Goal: Task Accomplishment & Management: Use online tool/utility

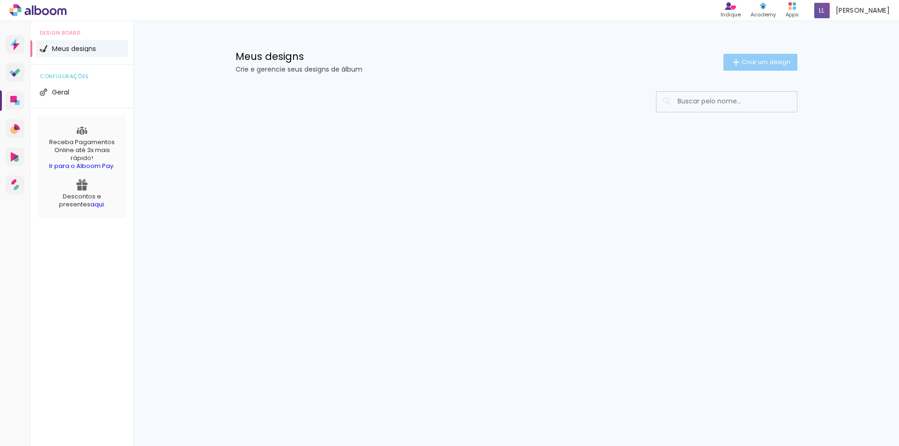
click at [745, 62] on span "Criar um design" at bounding box center [766, 62] width 49 height 6
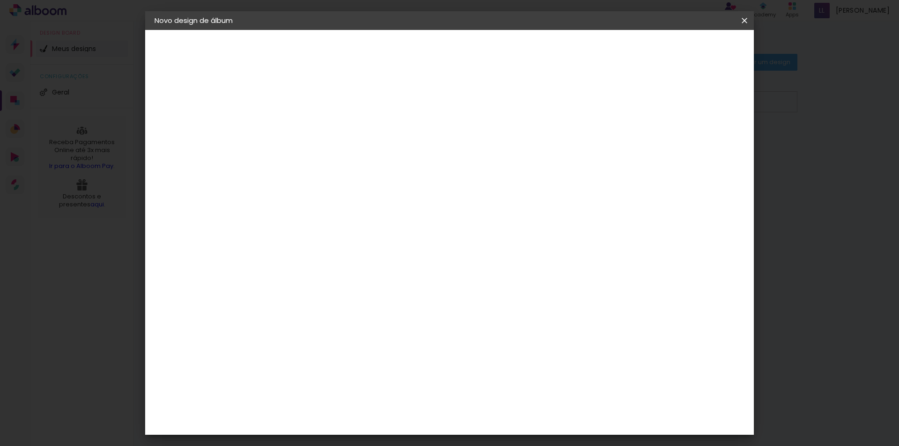
click at [308, 125] on input at bounding box center [308, 125] width 0 height 15
type input "80 anos - aniversário"
type paper-input "80 anos - aniversário"
click at [404, 56] on paper-button "Avançar" at bounding box center [381, 50] width 46 height 16
click at [0, 0] on slot "Tamanho Livre" at bounding box center [0, 0] width 0 height 0
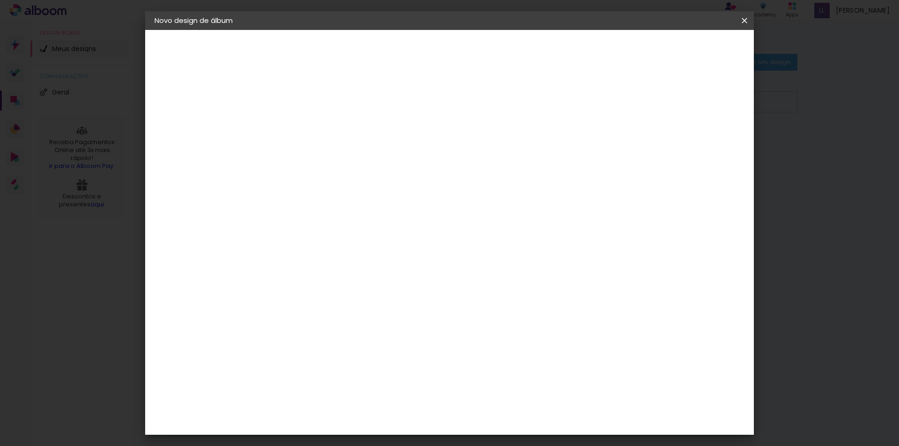
click at [0, 0] on slot "Avançar" at bounding box center [0, 0] width 0 height 0
click at [290, 267] on input "30" at bounding box center [278, 266] width 24 height 14
drag, startPoint x: 289, startPoint y: 272, endPoint x: 274, endPoint y: 271, distance: 15.5
click at [274, 271] on input "30" at bounding box center [278, 266] width 24 height 14
type input "20"
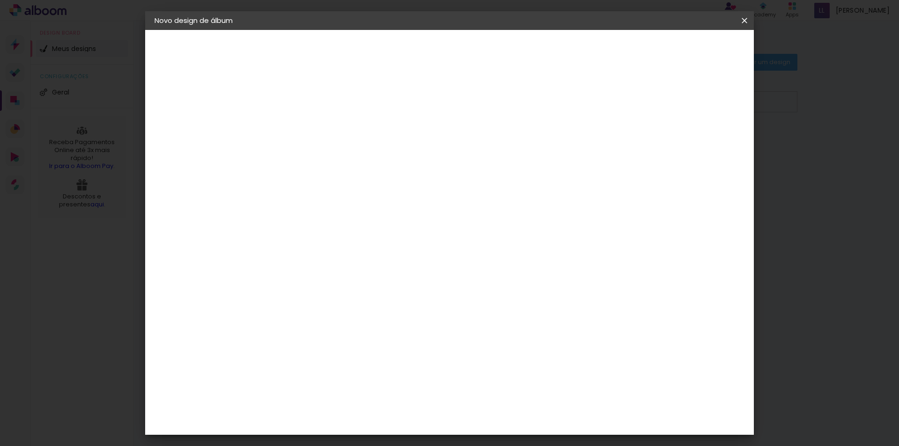
type paper-input "20"
drag, startPoint x: 511, startPoint y: 331, endPoint x: 488, endPoint y: 331, distance: 22.9
click at [489, 331] on input "60" at bounding box center [501, 329] width 24 height 14
type input "40"
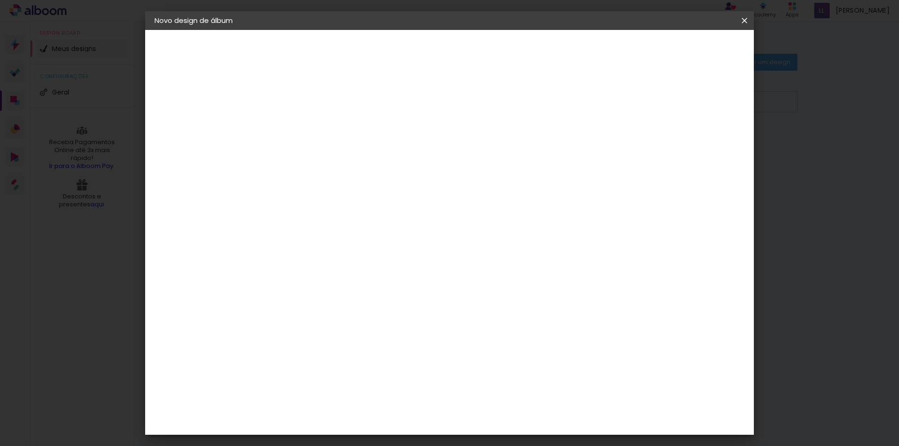
type paper-input "40"
click at [686, 52] on span "Iniciar design" at bounding box center [664, 49] width 43 height 7
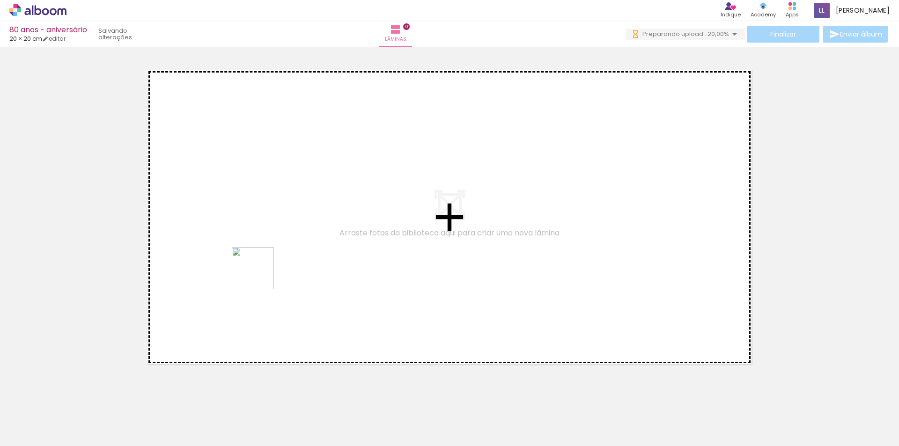
drag, startPoint x: 163, startPoint y: 422, endPoint x: 267, endPoint y: 264, distance: 189.6
click at [267, 264] on quentale-workspace at bounding box center [449, 223] width 899 height 446
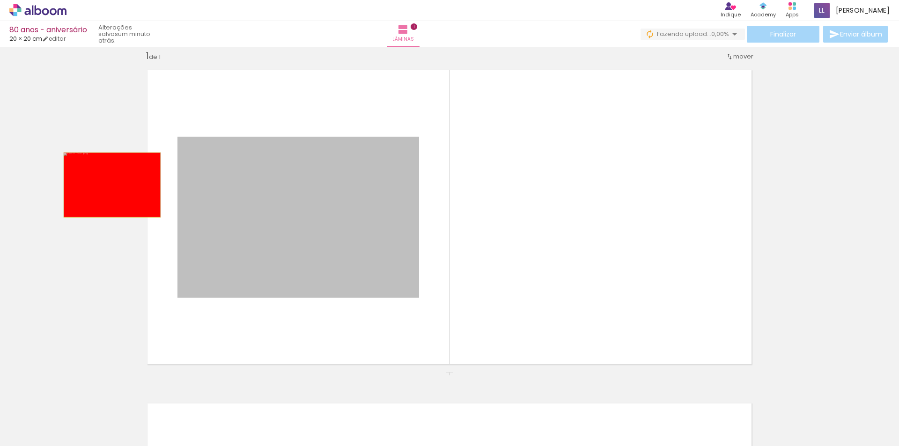
drag, startPoint x: 347, startPoint y: 190, endPoint x: 109, endPoint y: 185, distance: 238.4
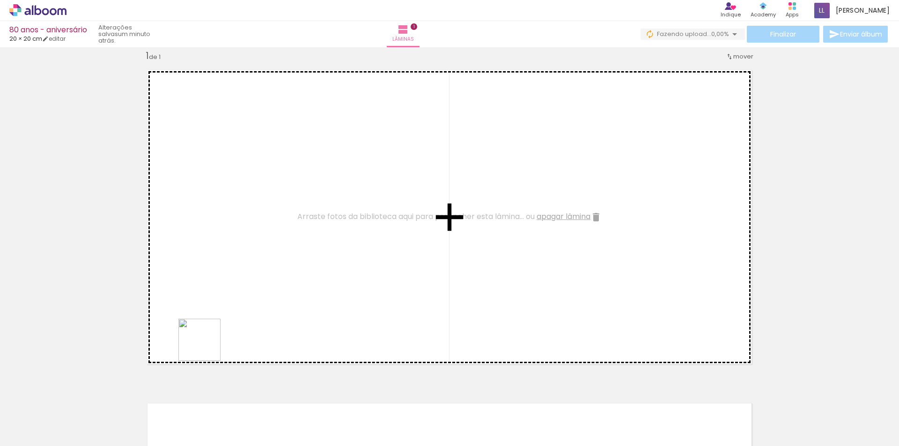
drag, startPoint x: 204, startPoint y: 418, endPoint x: 244, endPoint y: 361, distance: 69.5
click at [208, 244] on quentale-workspace at bounding box center [449, 223] width 899 height 446
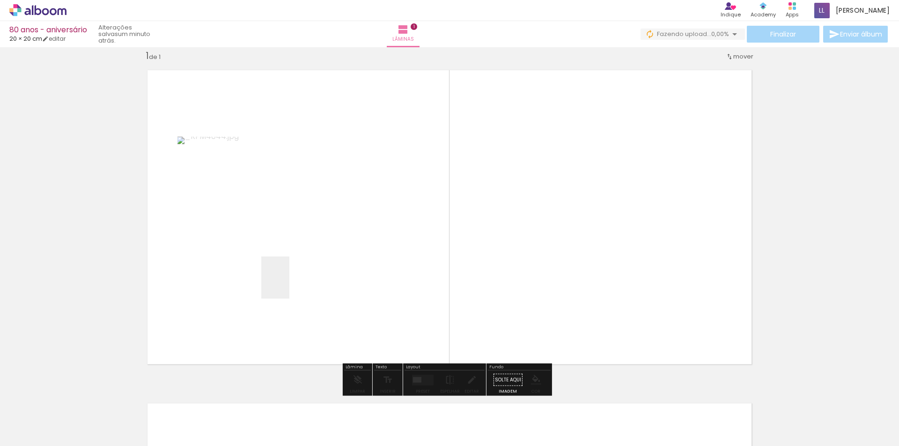
click at [289, 285] on quentale-workspace at bounding box center [449, 223] width 899 height 446
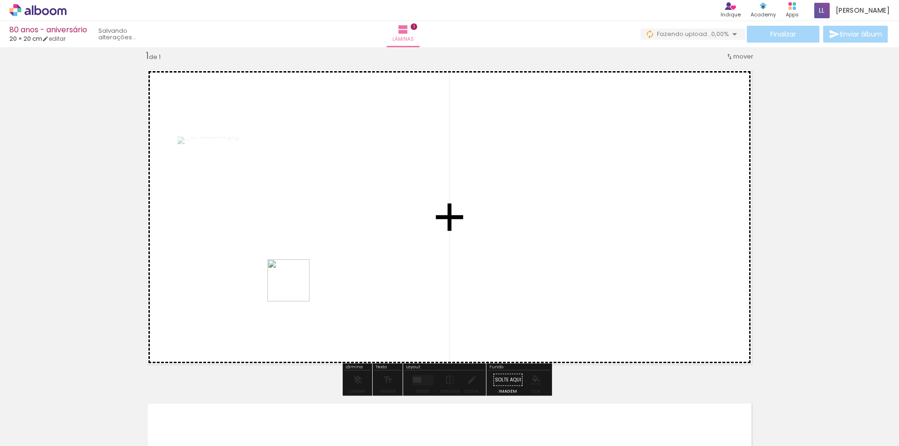
drag, startPoint x: 256, startPoint y: 415, endPoint x: 311, endPoint y: 405, distance: 56.7
click at [300, 275] on quentale-workspace at bounding box center [449, 223] width 899 height 446
drag, startPoint x: 317, startPoint y: 424, endPoint x: 316, endPoint y: 268, distance: 156.4
click at [316, 268] on quentale-workspace at bounding box center [449, 223] width 899 height 446
drag, startPoint x: 376, startPoint y: 420, endPoint x: 386, endPoint y: 283, distance: 136.7
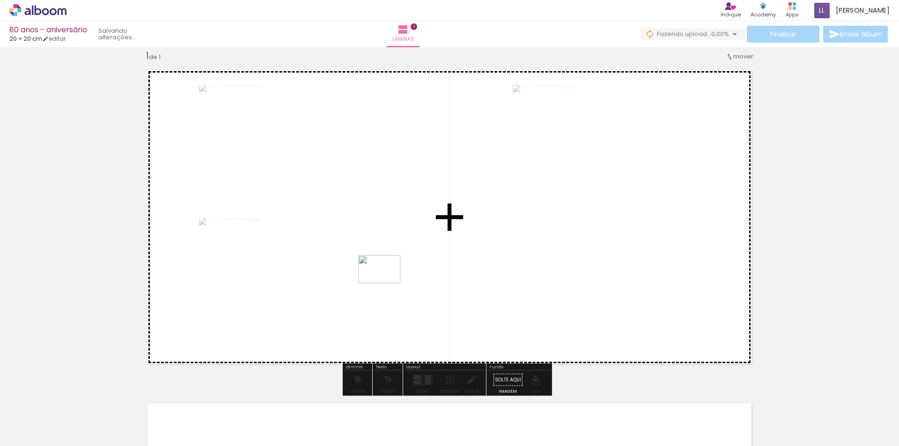
click at [386, 283] on quentale-workspace at bounding box center [449, 223] width 899 height 446
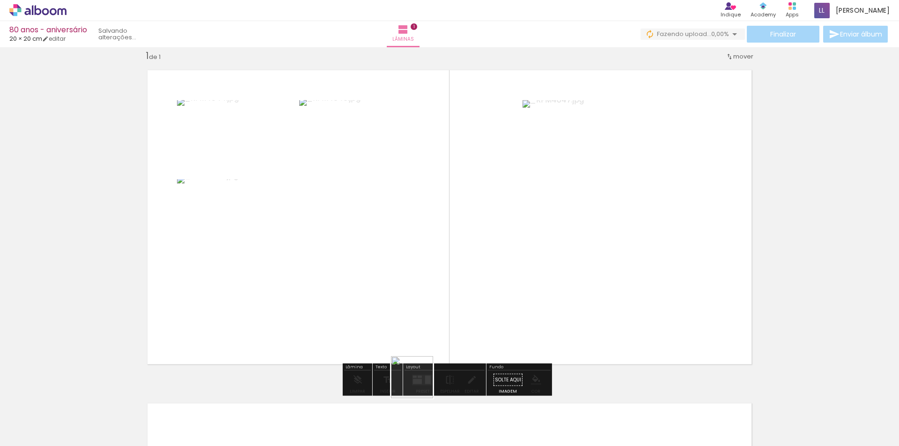
drag, startPoint x: 420, startPoint y: 419, endPoint x: 481, endPoint y: 399, distance: 64.3
click at [446, 251] on quentale-workspace at bounding box center [449, 223] width 899 height 446
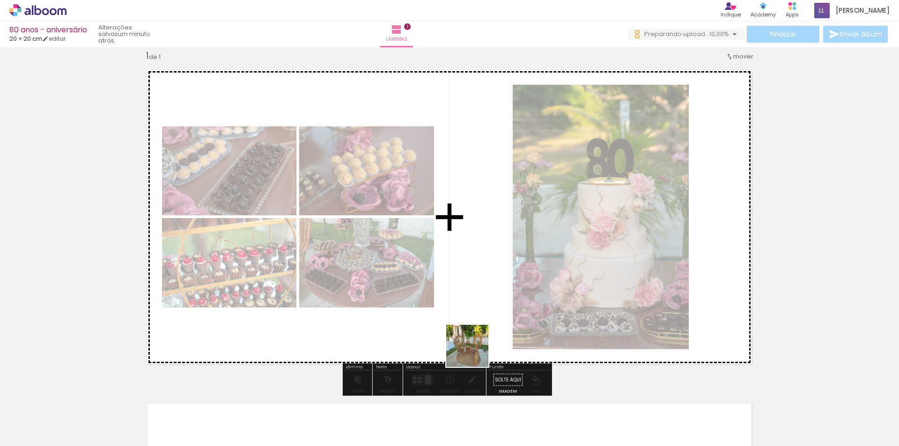
drag, startPoint x: 479, startPoint y: 421, endPoint x: 530, endPoint y: 421, distance: 51.0
click at [474, 249] on quentale-workspace at bounding box center [449, 223] width 899 height 446
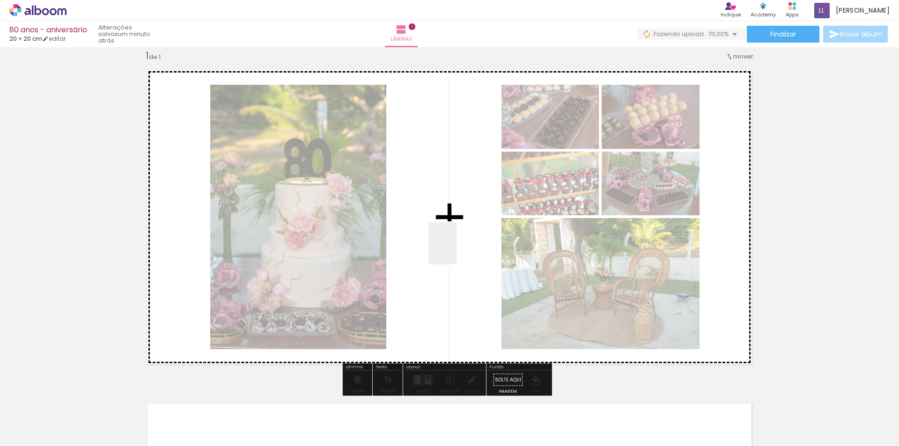
drag, startPoint x: 525, startPoint y: 428, endPoint x: 457, endPoint y: 251, distance: 190.2
click at [457, 251] on quentale-workspace at bounding box center [449, 223] width 899 height 446
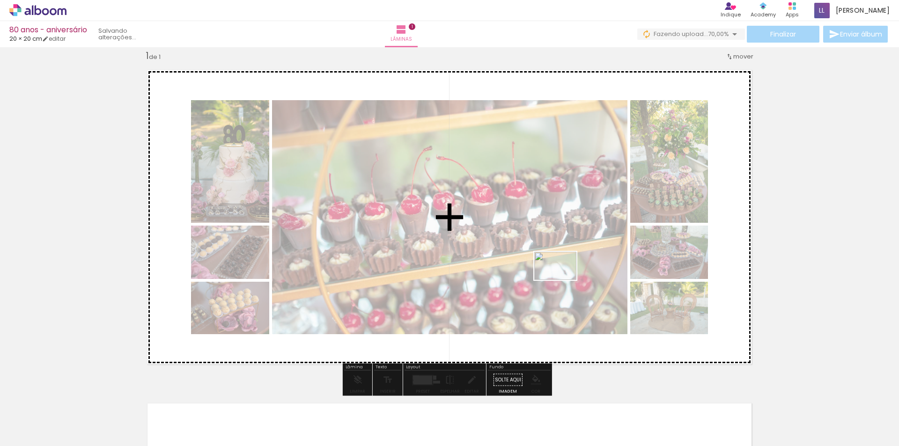
drag, startPoint x: 562, startPoint y: 415, endPoint x: 562, endPoint y: 276, distance: 139.1
click at [562, 276] on quentale-workspace at bounding box center [449, 223] width 899 height 446
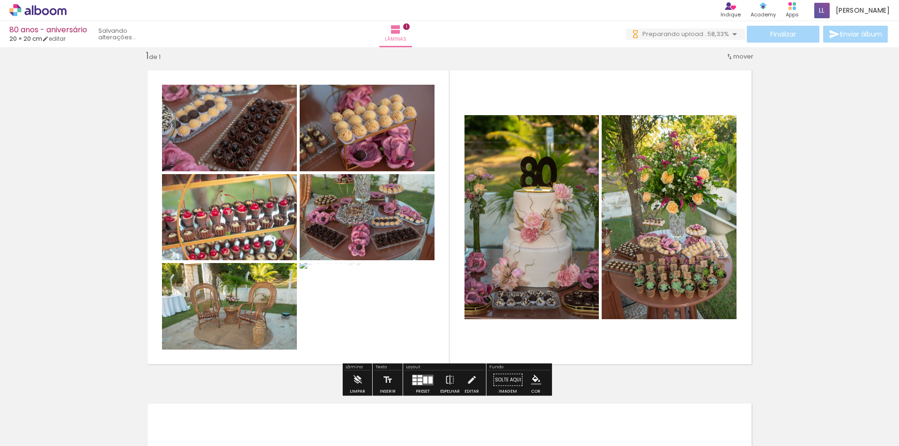
click at [423, 382] on div at bounding box center [425, 380] width 4 height 7
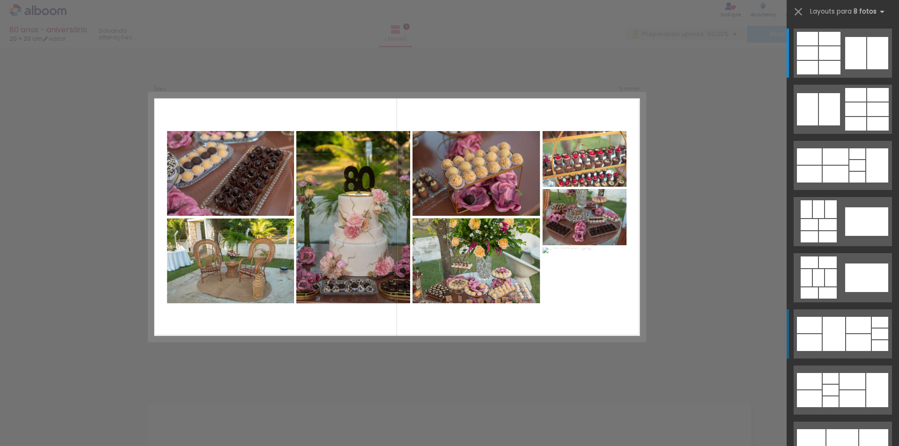
click at [855, 338] on div at bounding box center [858, 342] width 25 height 17
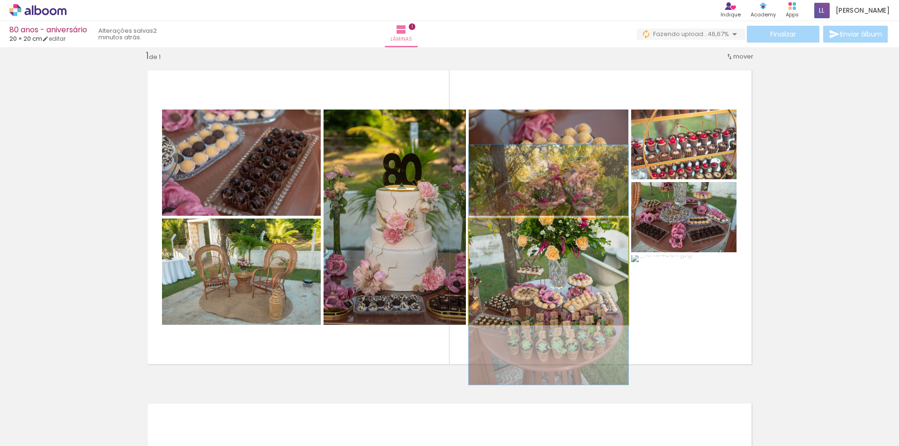
drag, startPoint x: 589, startPoint y: 291, endPoint x: 585, endPoint y: 281, distance: 10.5
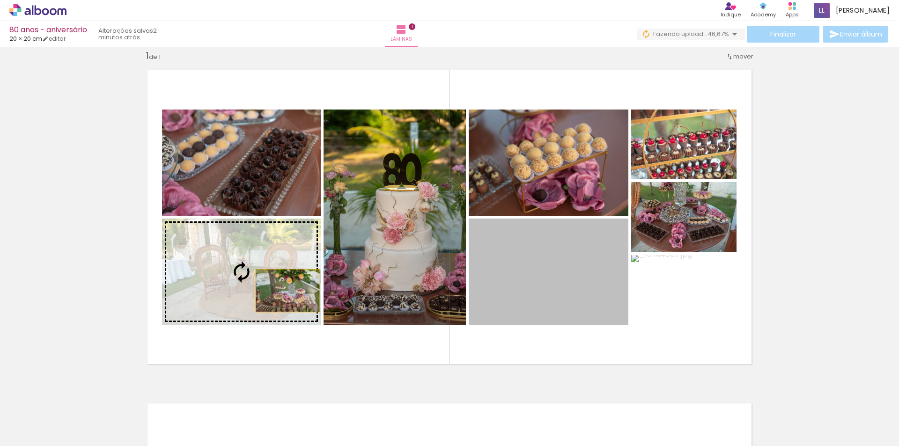
drag, startPoint x: 582, startPoint y: 299, endPoint x: 246, endPoint y: 295, distance: 335.3
click at [0, 0] on slot at bounding box center [0, 0] width 0 height 0
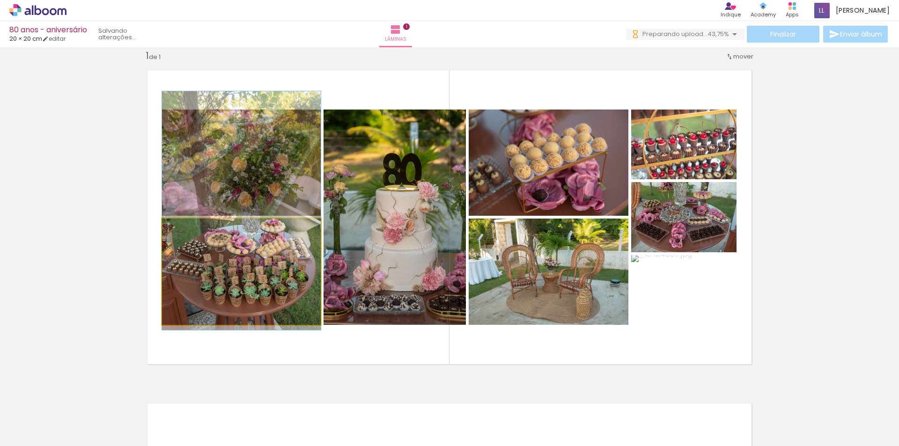
drag, startPoint x: 264, startPoint y: 300, endPoint x: 269, endPoint y: 240, distance: 59.7
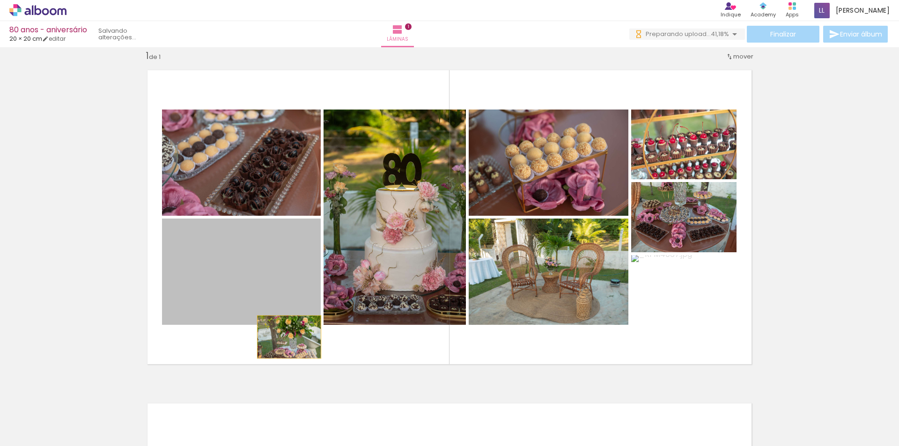
drag, startPoint x: 282, startPoint y: 257, endPoint x: 286, endPoint y: 337, distance: 80.6
click at [286, 337] on quentale-layouter at bounding box center [450, 217] width 620 height 310
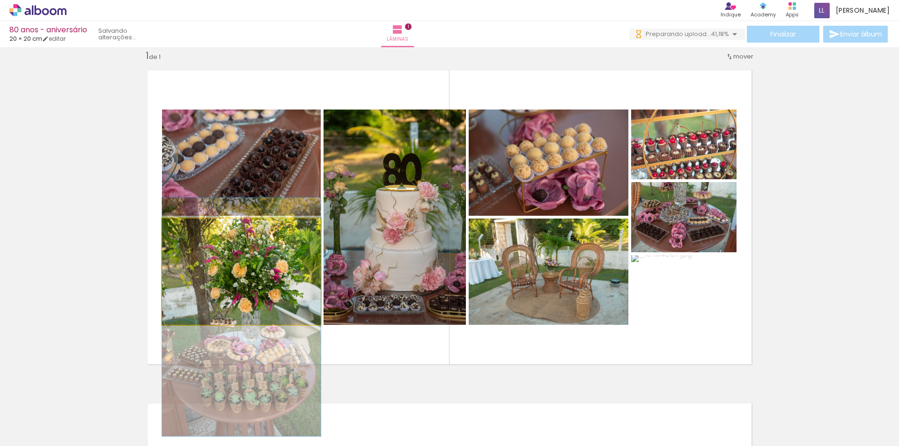
drag, startPoint x: 266, startPoint y: 254, endPoint x: 265, endPoint y: 288, distance: 34.7
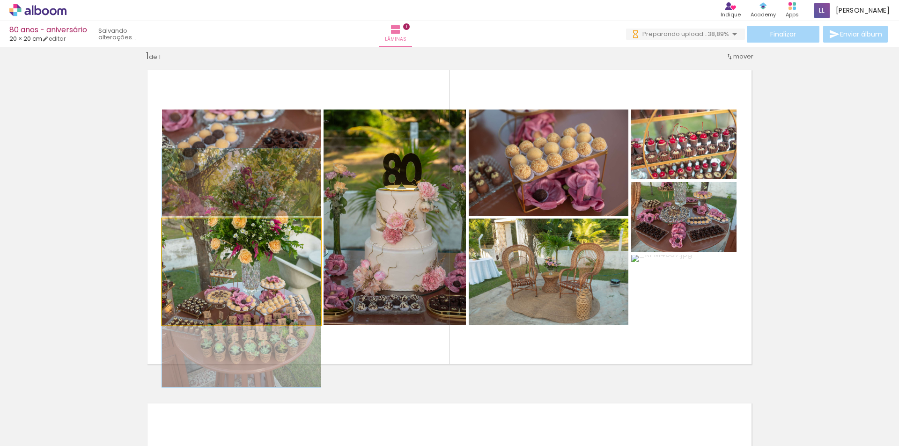
drag, startPoint x: 267, startPoint y: 291, endPoint x: 269, endPoint y: 245, distance: 45.9
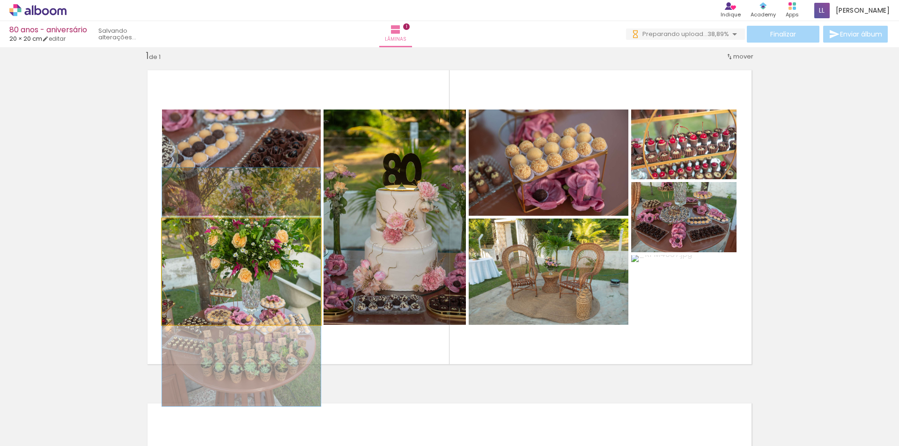
drag, startPoint x: 246, startPoint y: 290, endPoint x: 249, endPoint y: 309, distance: 18.9
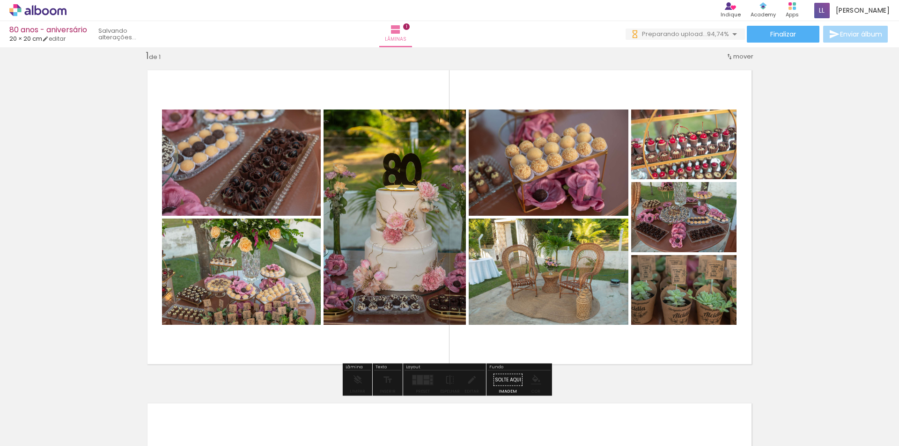
drag, startPoint x: 701, startPoint y: 272, endPoint x: 696, endPoint y: 291, distance: 19.9
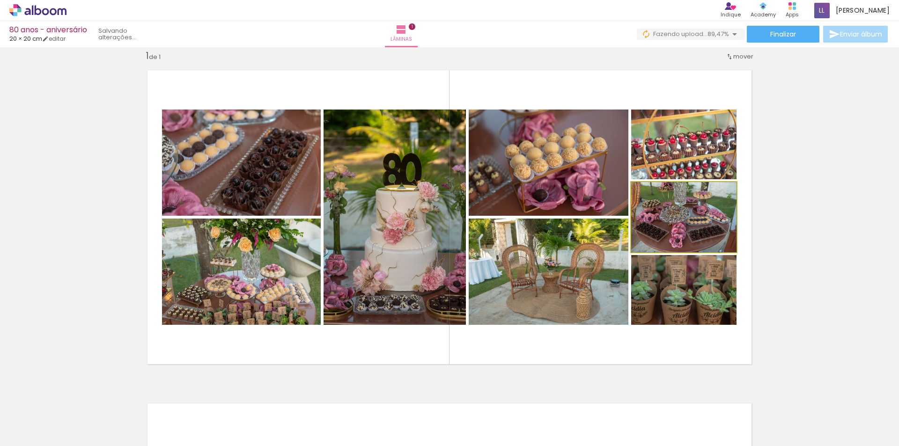
drag, startPoint x: 695, startPoint y: 217, endPoint x: 690, endPoint y: 244, distance: 27.0
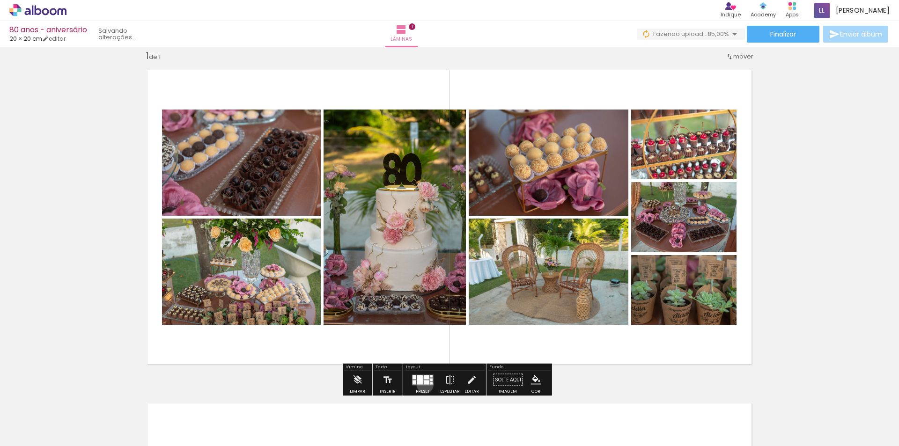
click at [423, 385] on quentale-layouter at bounding box center [423, 380] width 22 height 11
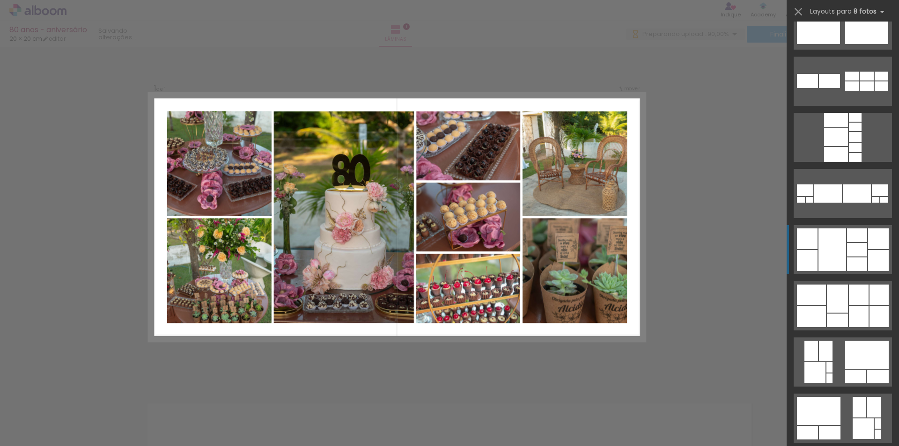
click at [857, 262] on div at bounding box center [857, 265] width 20 height 14
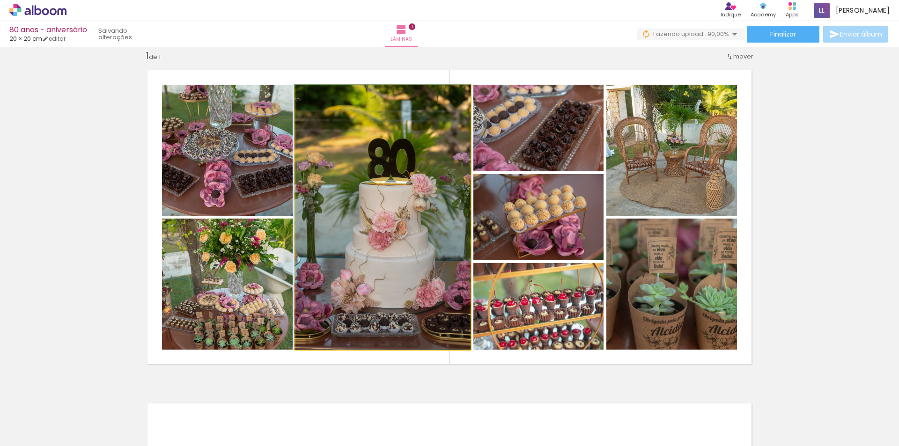
drag, startPoint x: 384, startPoint y: 299, endPoint x: 373, endPoint y: 298, distance: 10.8
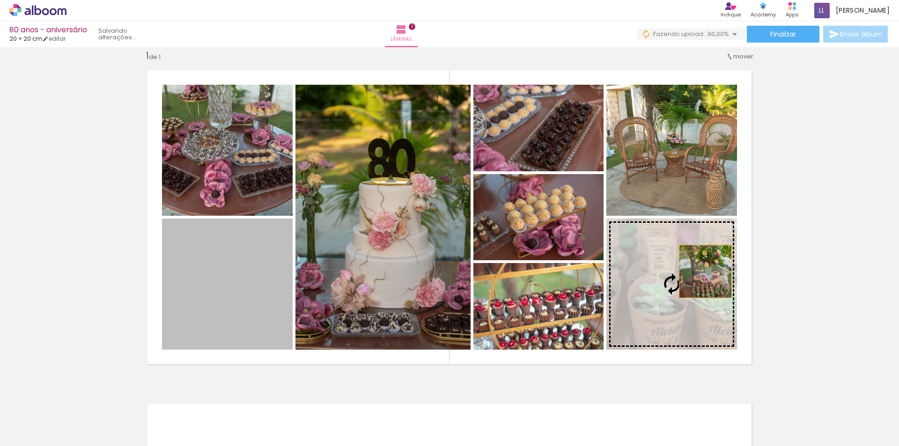
drag, startPoint x: 234, startPoint y: 301, endPoint x: 702, endPoint y: 272, distance: 468.8
click at [0, 0] on slot at bounding box center [0, 0] width 0 height 0
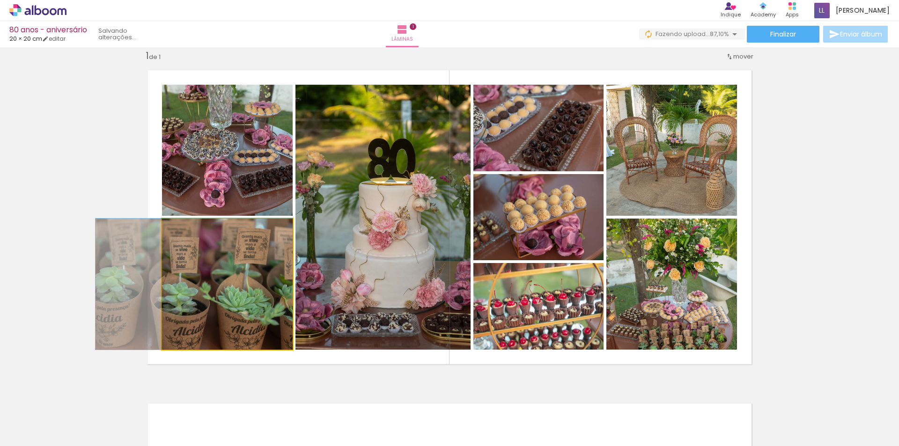
drag, startPoint x: 203, startPoint y: 293, endPoint x: 169, endPoint y: 292, distance: 34.2
drag, startPoint x: 256, startPoint y: 280, endPoint x: 229, endPoint y: 281, distance: 27.6
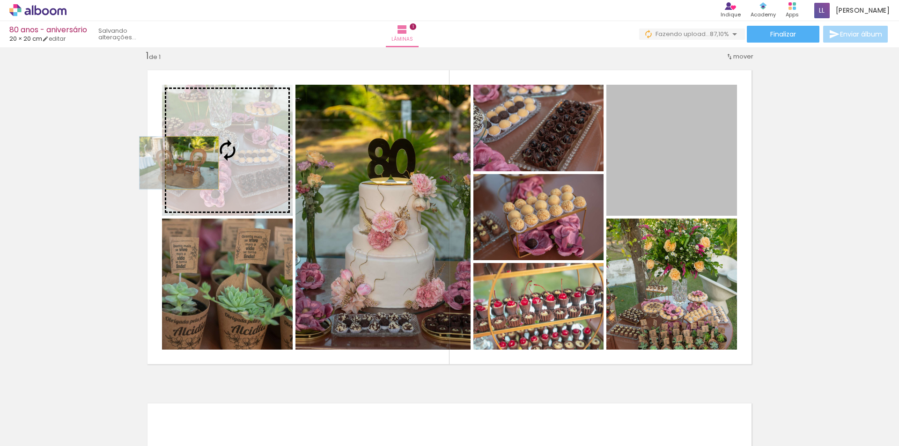
drag, startPoint x: 716, startPoint y: 160, endPoint x: 189, endPoint y: 163, distance: 527.3
click at [0, 0] on slot at bounding box center [0, 0] width 0 height 0
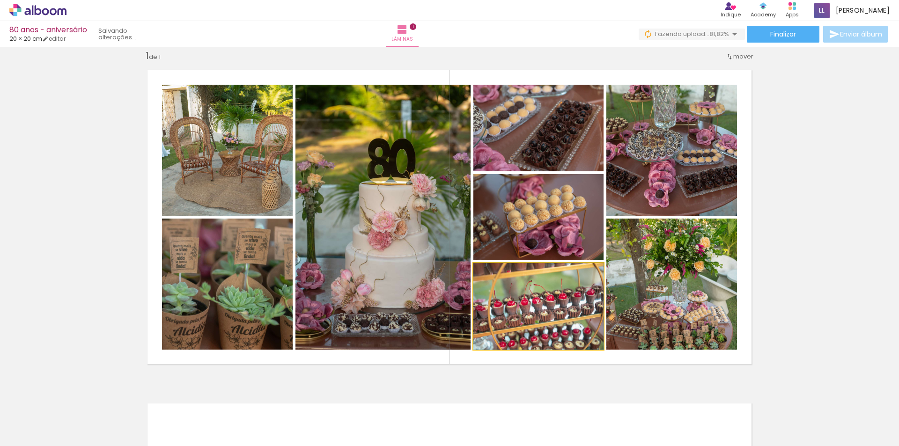
drag, startPoint x: 568, startPoint y: 330, endPoint x: 579, endPoint y: 254, distance: 76.2
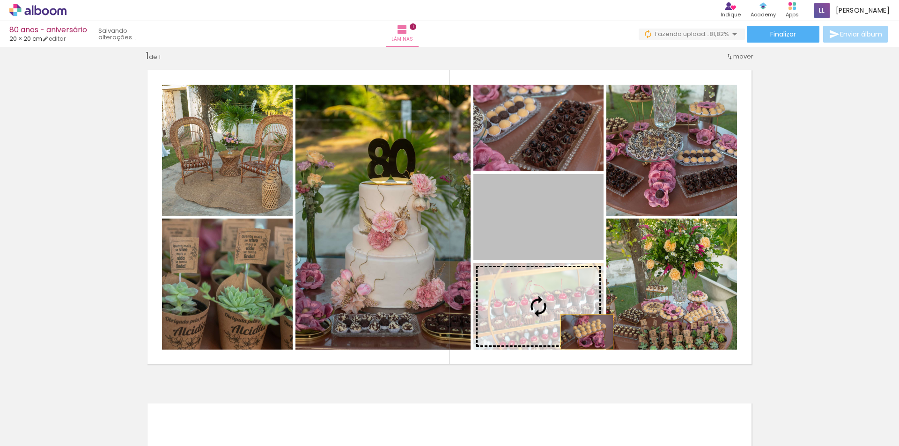
drag, startPoint x: 586, startPoint y: 312, endPoint x: 583, endPoint y: 333, distance: 20.9
click at [0, 0] on slot at bounding box center [0, 0] width 0 height 0
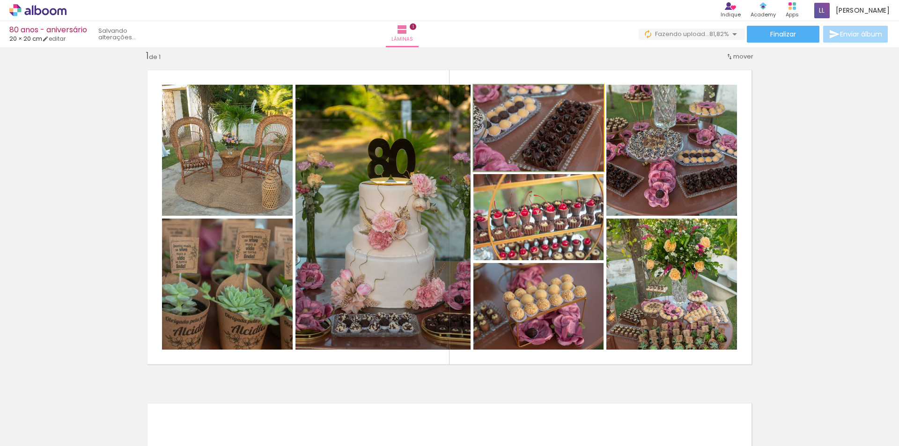
drag, startPoint x: 540, startPoint y: 114, endPoint x: 543, endPoint y: 152, distance: 38.1
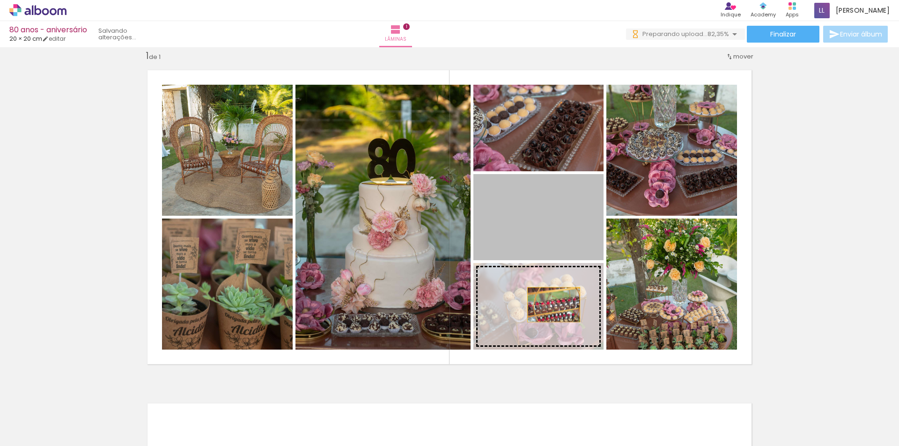
drag, startPoint x: 542, startPoint y: 218, endPoint x: 550, endPoint y: 305, distance: 87.0
click at [0, 0] on slot at bounding box center [0, 0] width 0 height 0
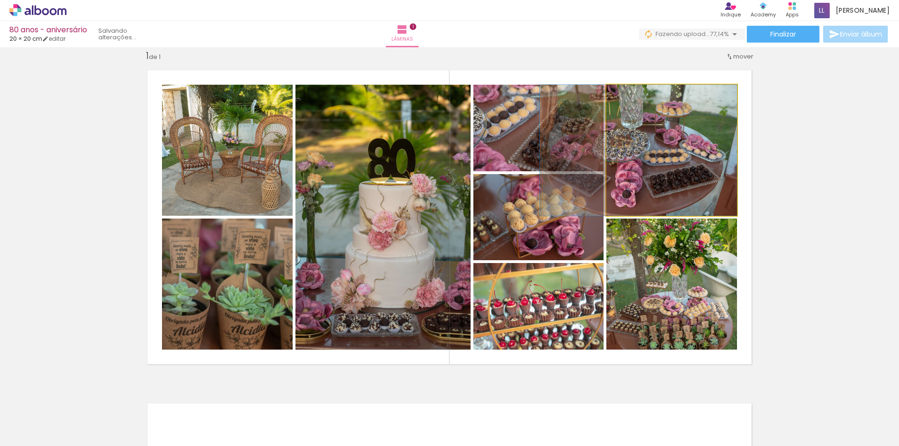
drag, startPoint x: 708, startPoint y: 163, endPoint x: 658, endPoint y: 194, distance: 59.1
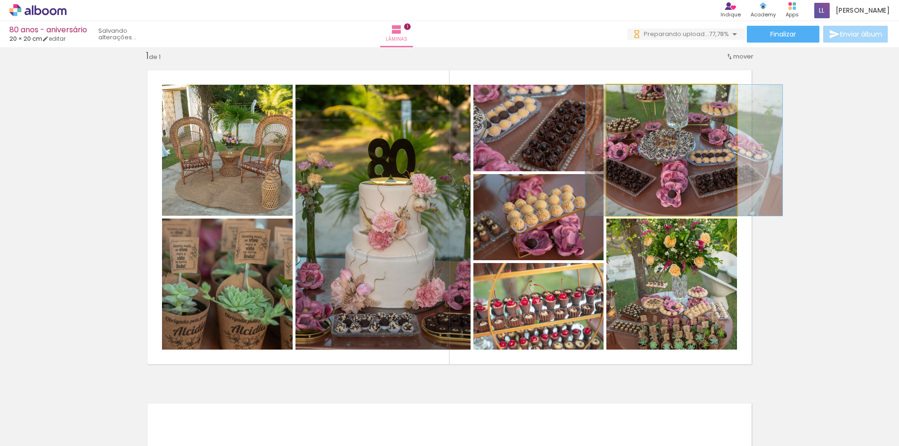
drag, startPoint x: 668, startPoint y: 174, endPoint x: 703, endPoint y: 182, distance: 35.9
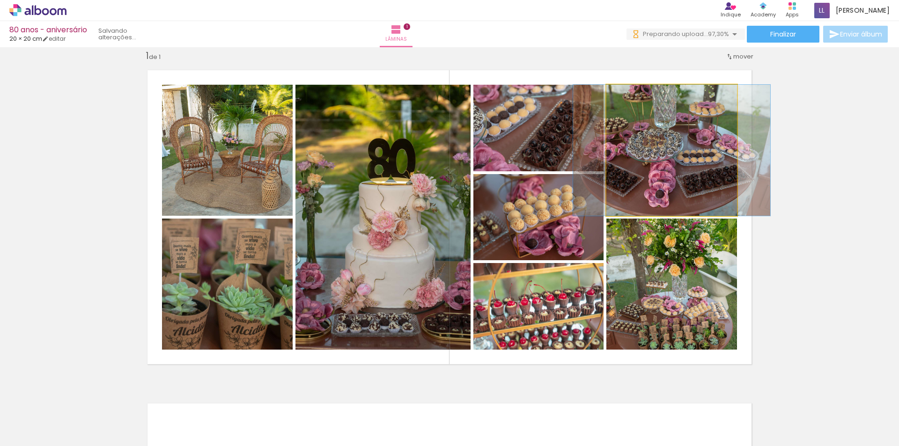
drag, startPoint x: 692, startPoint y: 195, endPoint x: 680, endPoint y: 193, distance: 12.3
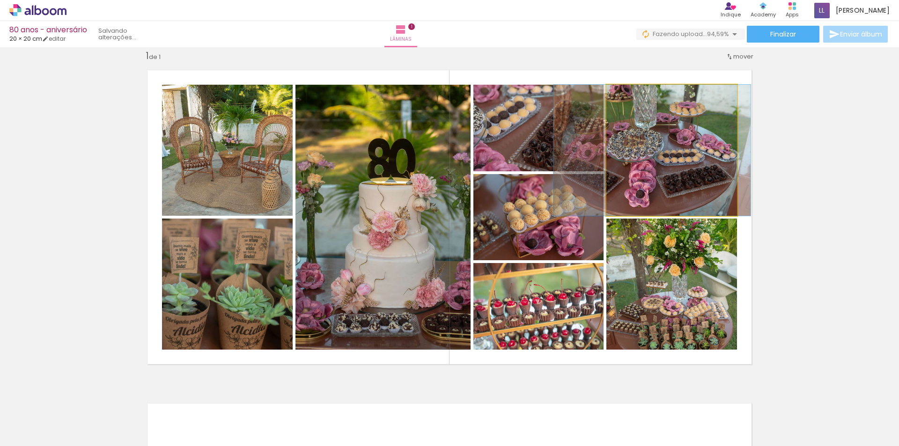
drag, startPoint x: 692, startPoint y: 200, endPoint x: 681, endPoint y: 200, distance: 10.8
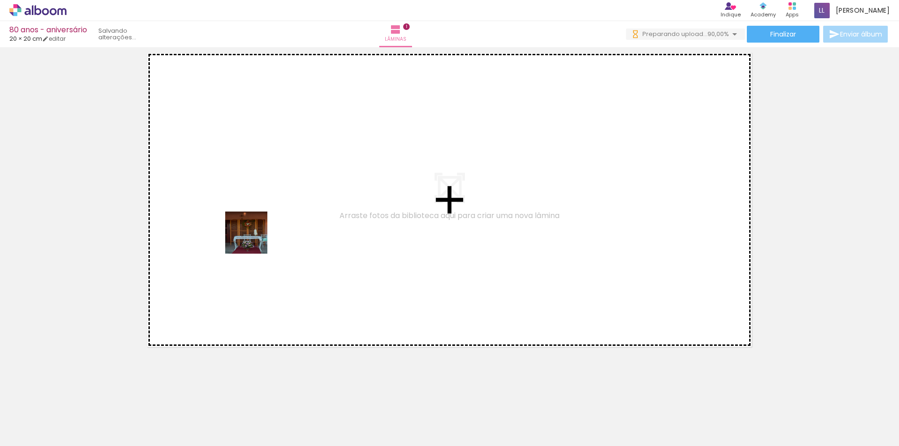
drag, startPoint x: 108, startPoint y: 425, endPoint x: 253, endPoint y: 240, distance: 235.4
click at [253, 240] on quentale-workspace at bounding box center [449, 223] width 899 height 446
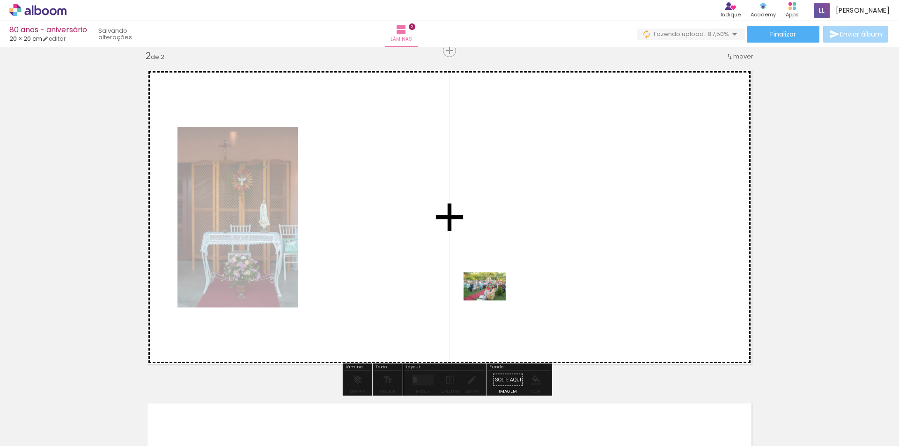
drag, startPoint x: 624, startPoint y: 421, endPoint x: 492, endPoint y: 301, distance: 178.7
click at [492, 301] on quentale-workspace at bounding box center [449, 223] width 899 height 446
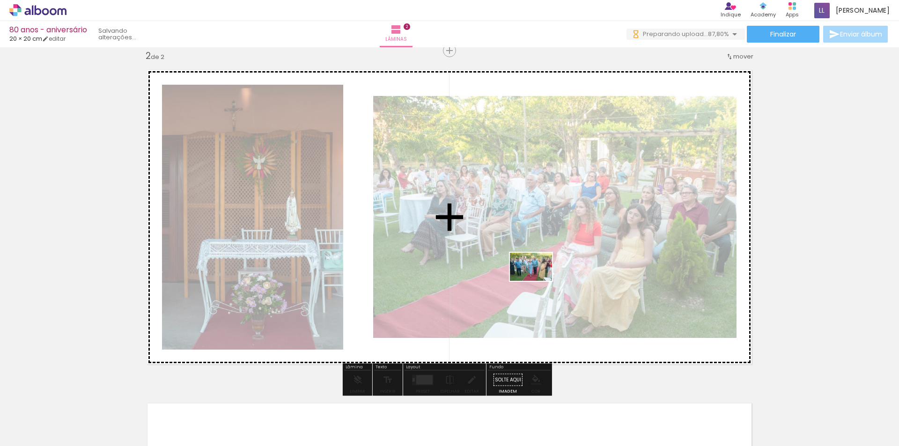
drag, startPoint x: 719, startPoint y: 423, endPoint x: 538, endPoint y: 281, distance: 230.5
click at [538, 281] on quentale-workspace at bounding box center [449, 223] width 899 height 446
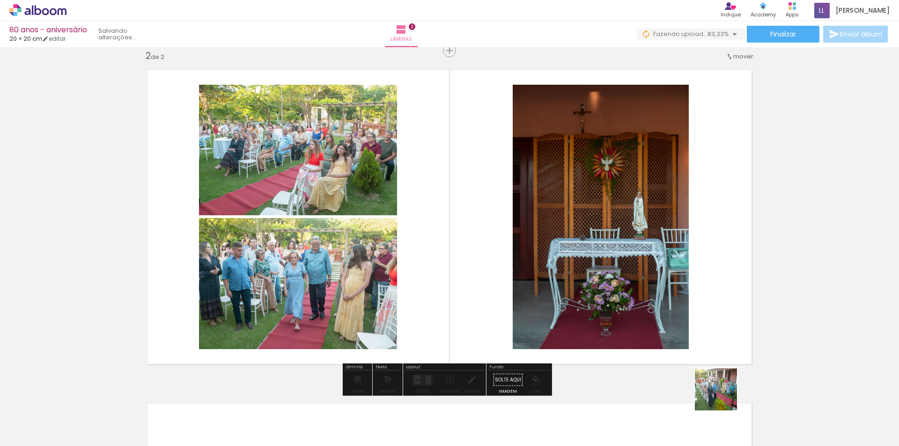
drag, startPoint x: 776, startPoint y: 425, endPoint x: 488, endPoint y: 278, distance: 323.2
click at [488, 278] on quentale-workspace at bounding box center [449, 223] width 899 height 446
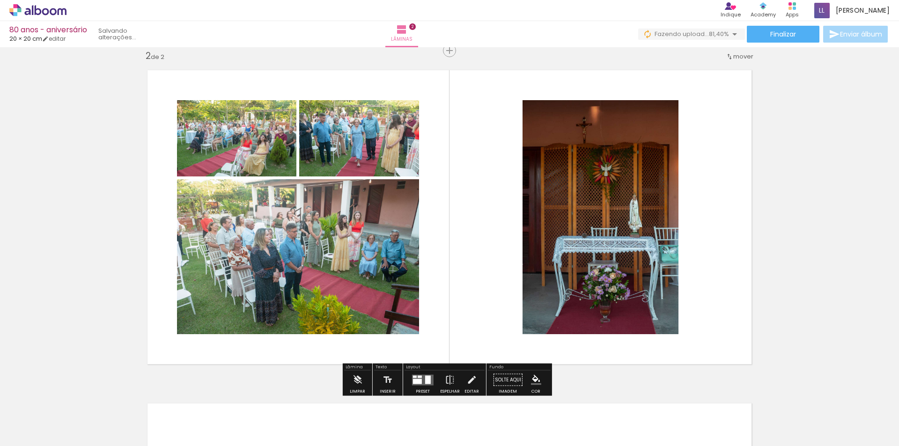
click at [425, 383] on div at bounding box center [428, 380] width 6 height 8
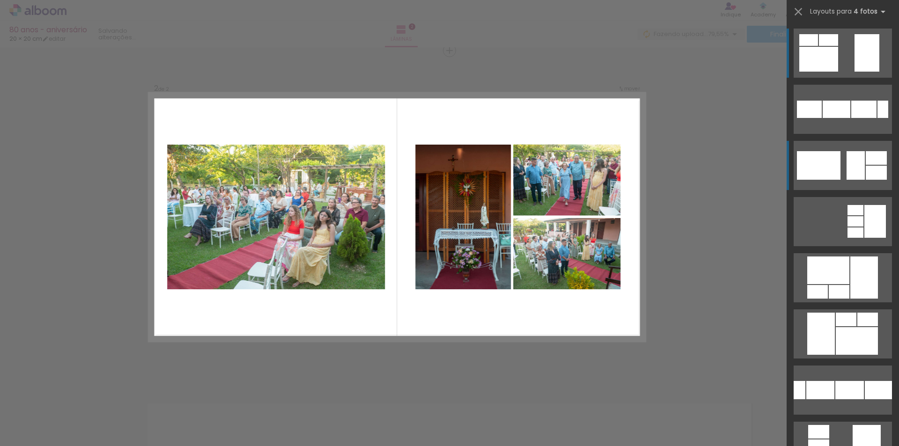
click at [829, 177] on div at bounding box center [819, 165] width 44 height 29
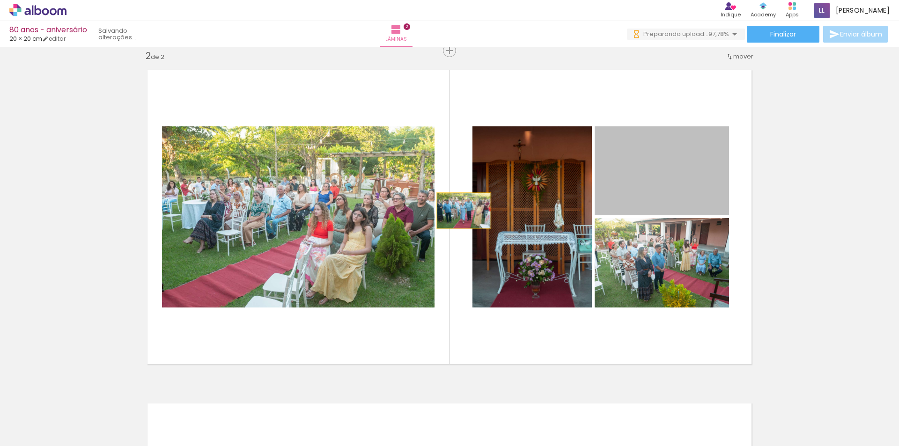
drag, startPoint x: 648, startPoint y: 190, endPoint x: 344, endPoint y: 225, distance: 305.4
click at [0, 0] on slot at bounding box center [0, 0] width 0 height 0
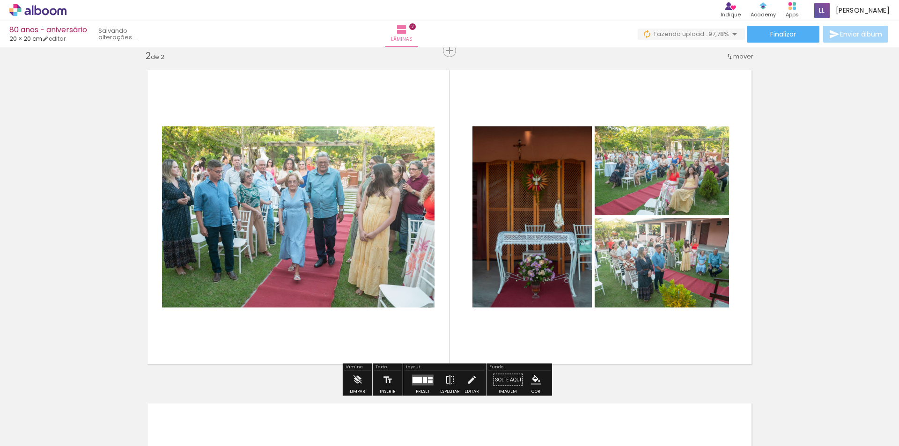
click at [448, 381] on iron-icon at bounding box center [450, 380] width 10 height 19
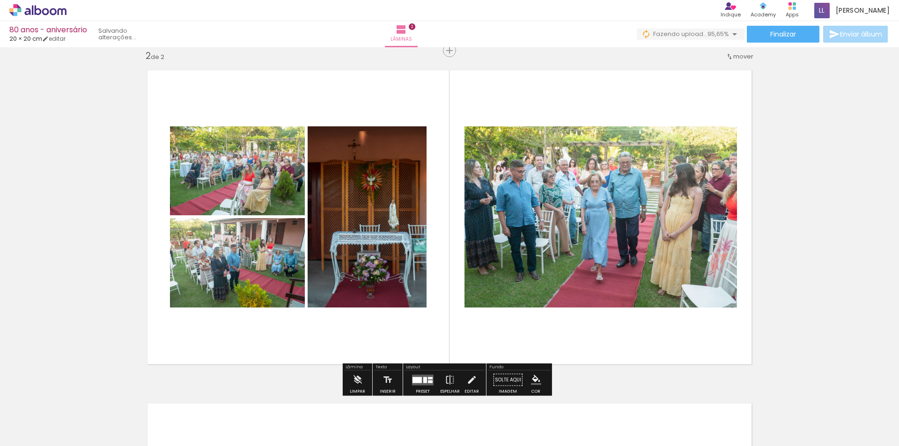
click at [433, 381] on div at bounding box center [422, 380] width 25 height 19
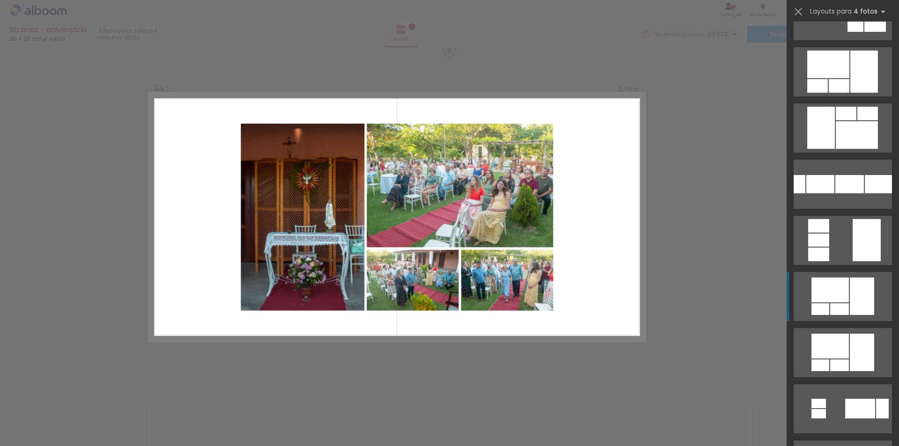
click at [836, 303] on quentale-layouter at bounding box center [843, 296] width 98 height 49
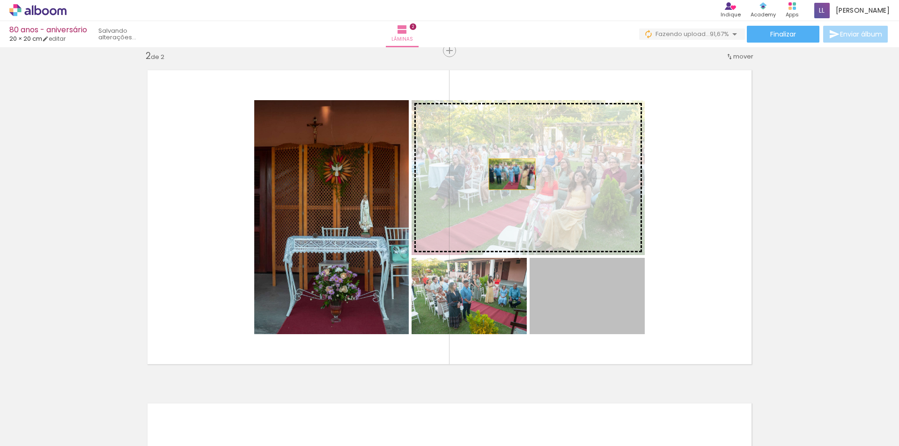
drag, startPoint x: 553, startPoint y: 313, endPoint x: 509, endPoint y: 174, distance: 145.4
click at [0, 0] on slot at bounding box center [0, 0] width 0 height 0
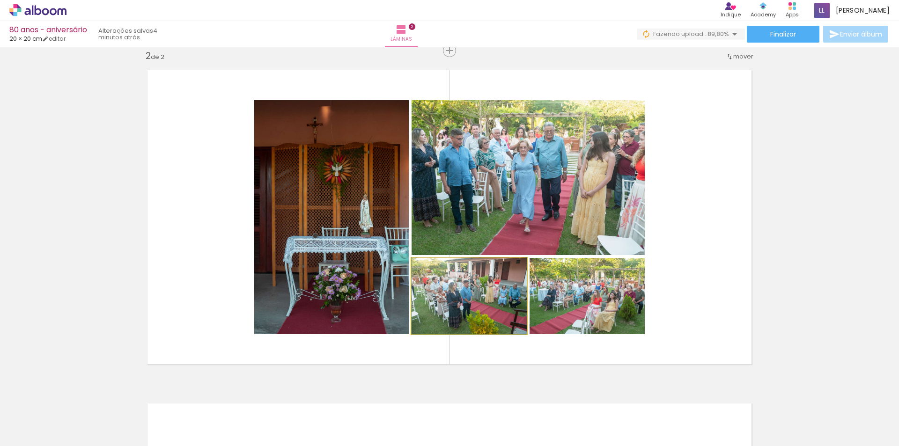
drag, startPoint x: 471, startPoint y: 301, endPoint x: 565, endPoint y: 300, distance: 94.1
click at [0, 0] on slot at bounding box center [0, 0] width 0 height 0
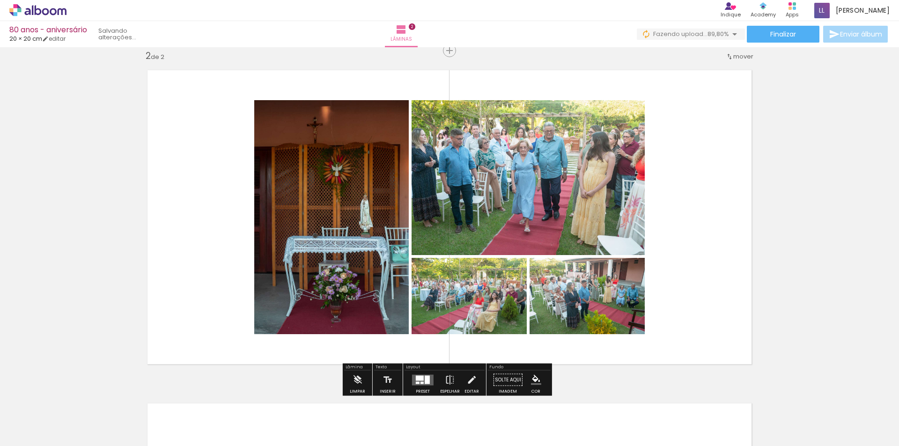
click at [419, 378] on div at bounding box center [420, 378] width 8 height 5
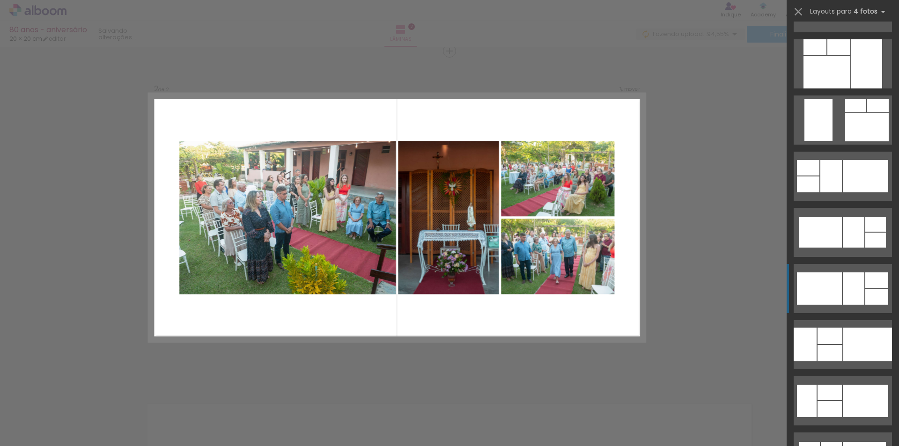
scroll to position [2182, 0]
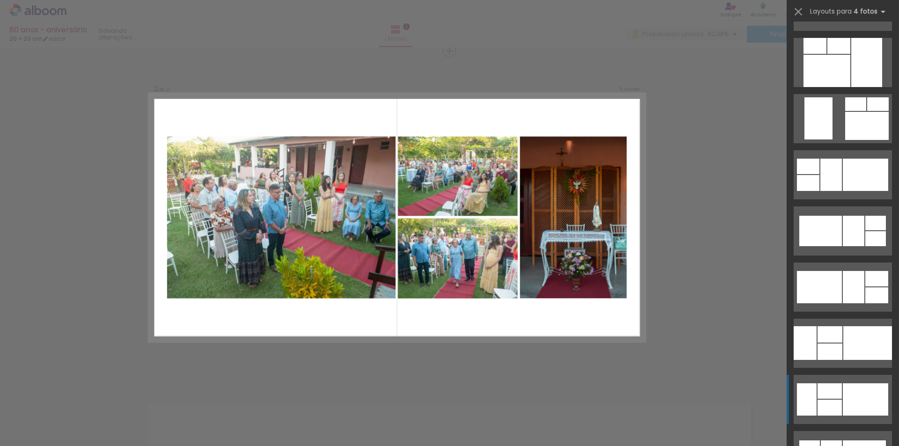
click at [828, 390] on div at bounding box center [830, 391] width 24 height 15
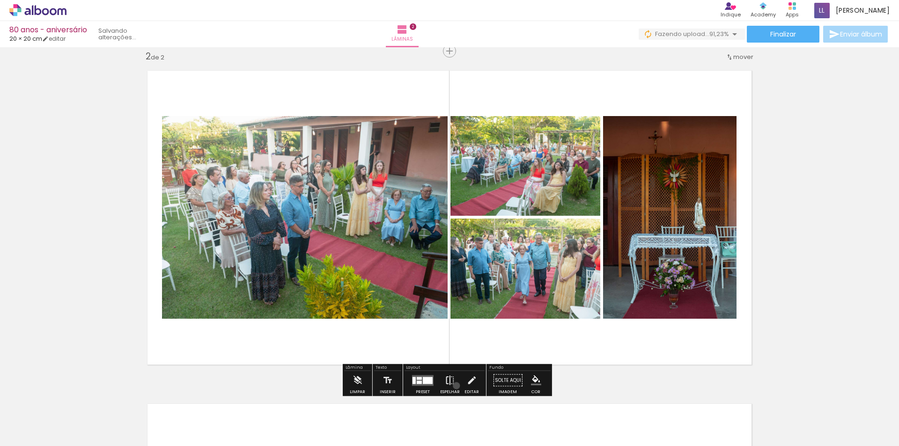
click at [454, 386] on paper-button "Espelhar" at bounding box center [450, 383] width 24 height 24
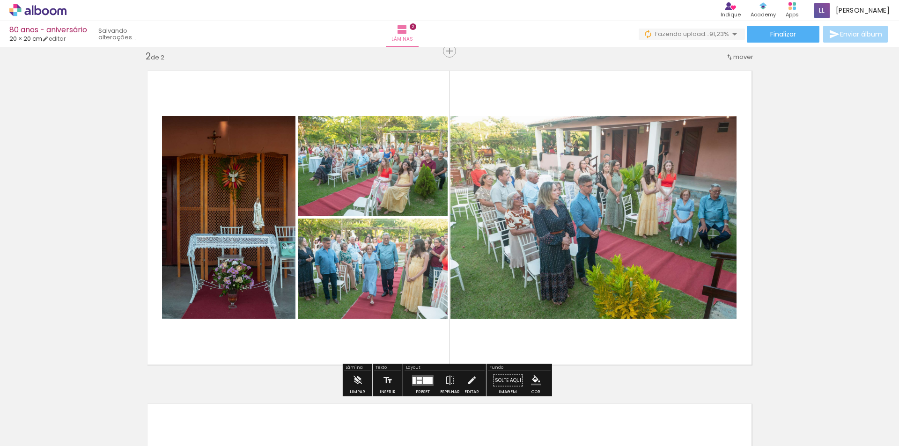
scroll to position [0, 0]
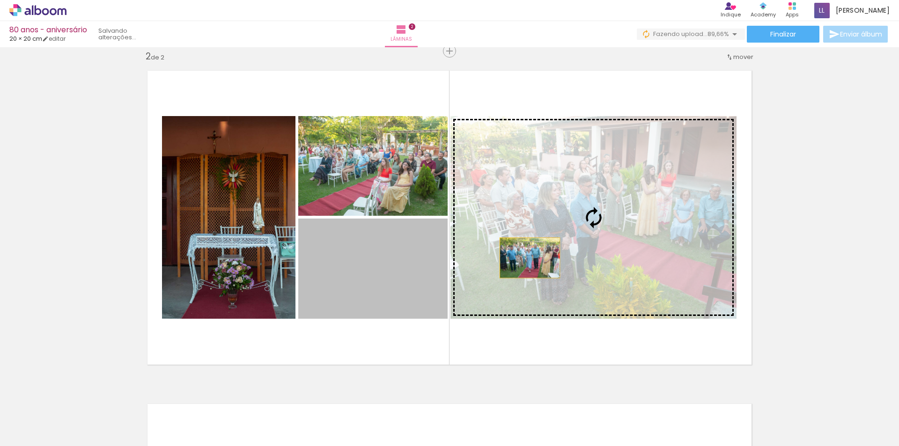
drag, startPoint x: 473, startPoint y: 277, endPoint x: 530, endPoint y: 256, distance: 60.7
click at [0, 0] on slot at bounding box center [0, 0] width 0 height 0
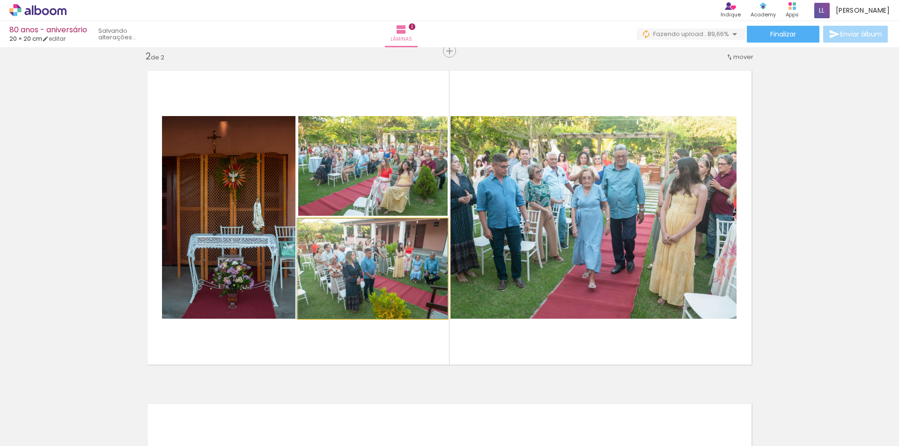
drag, startPoint x: 385, startPoint y: 308, endPoint x: 367, endPoint y: 168, distance: 141.3
click at [0, 0] on slot at bounding box center [0, 0] width 0 height 0
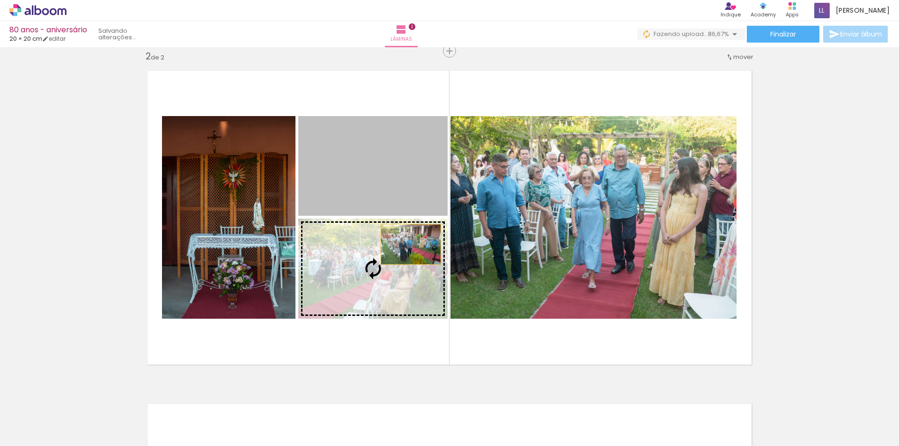
drag, startPoint x: 416, startPoint y: 192, endPoint x: 407, endPoint y: 246, distance: 54.7
click at [0, 0] on slot at bounding box center [0, 0] width 0 height 0
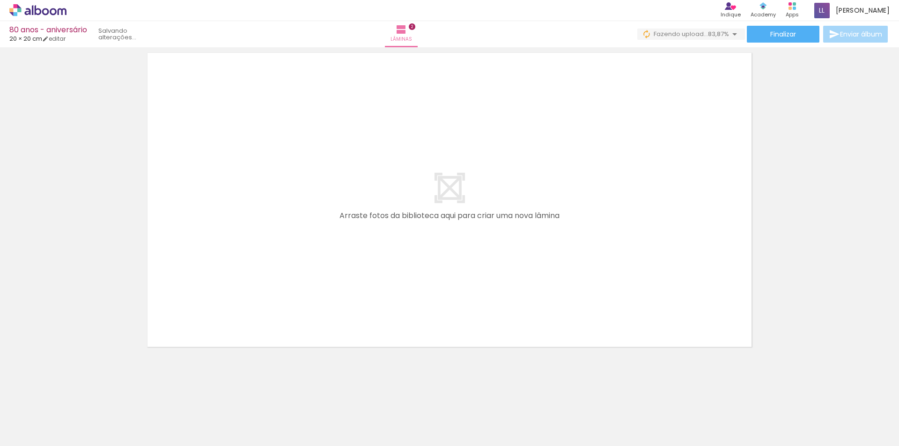
scroll to position [0, 704]
drag, startPoint x: 345, startPoint y: 429, endPoint x: 389, endPoint y: 432, distance: 44.2
click at [360, 307] on quentale-workspace at bounding box center [449, 223] width 899 height 446
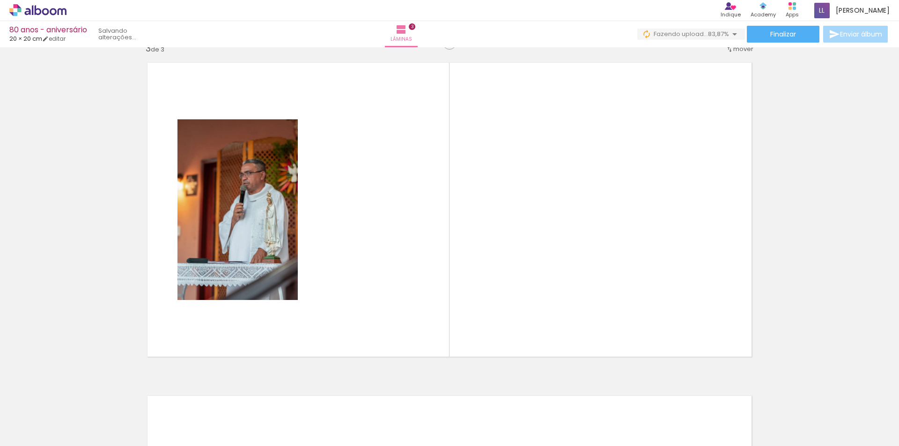
scroll to position [679, 0]
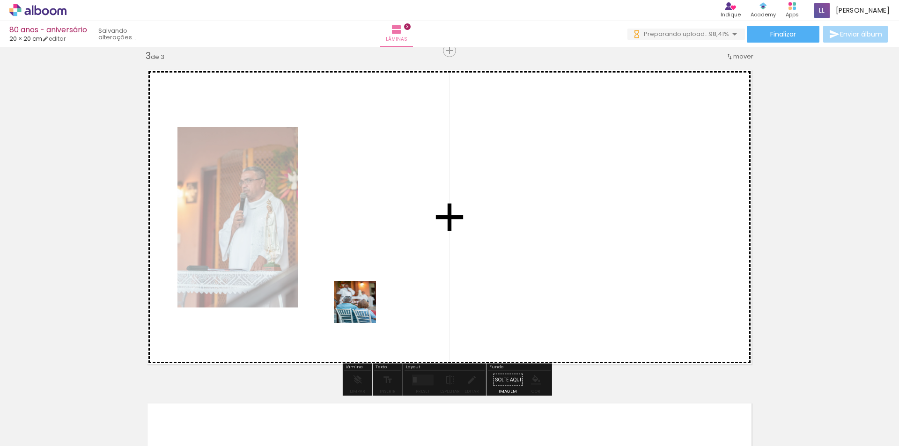
drag, startPoint x: 391, startPoint y: 434, endPoint x: 390, endPoint y: 414, distance: 19.2
click at [361, 299] on quentale-workspace at bounding box center [449, 223] width 899 height 446
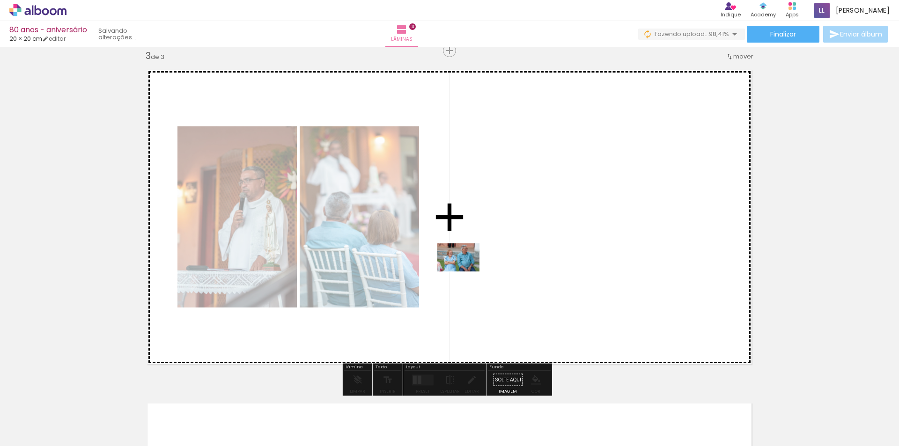
drag, startPoint x: 491, startPoint y: 421, endPoint x: 466, endPoint y: 272, distance: 151.1
click at [466, 272] on quentale-workspace at bounding box center [449, 223] width 899 height 446
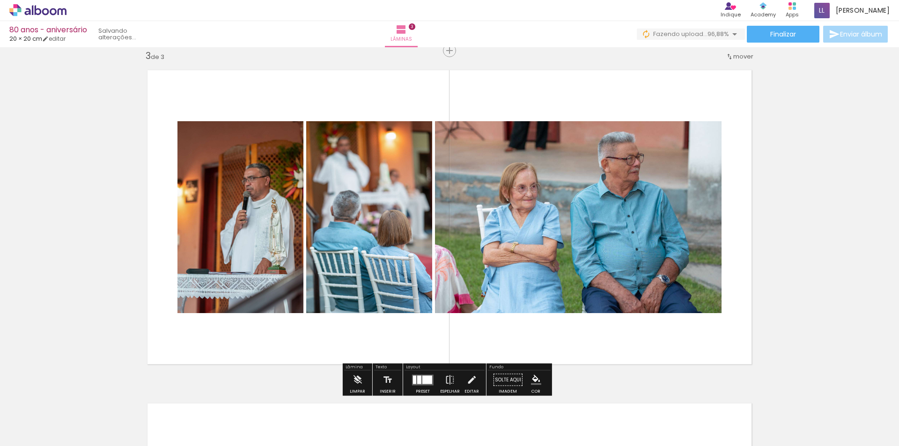
scroll to position [0, 0]
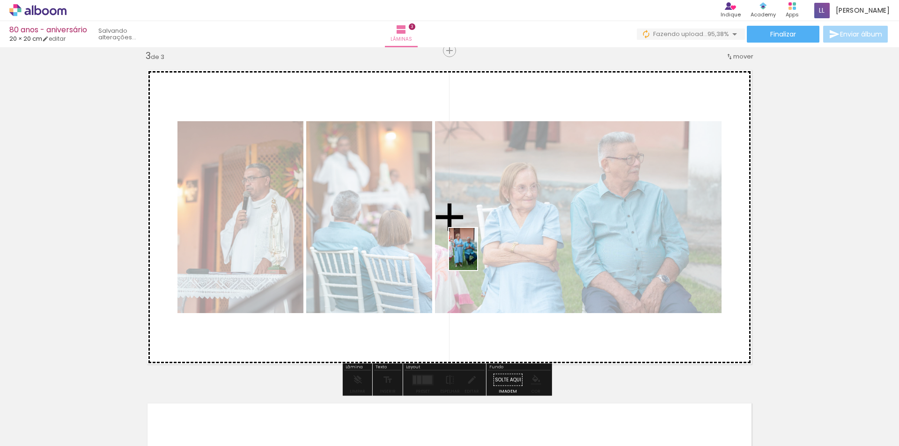
drag, startPoint x: 189, startPoint y: 408, endPoint x: 477, endPoint y: 256, distance: 325.8
click at [477, 256] on quentale-workspace at bounding box center [449, 223] width 899 height 446
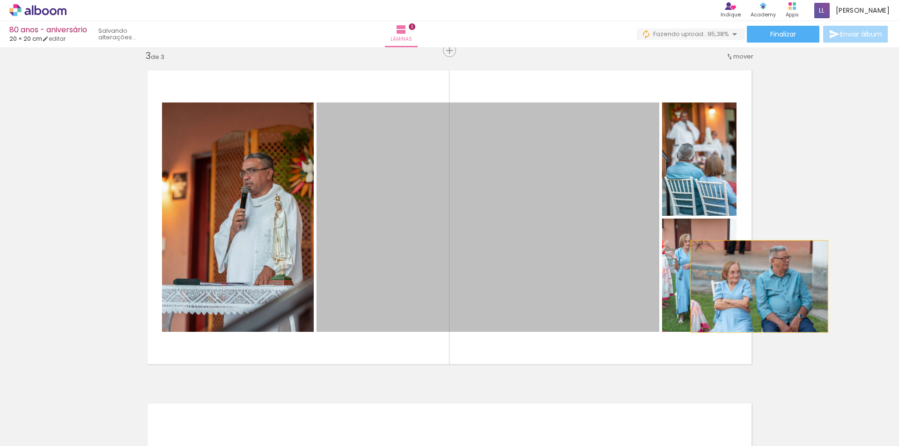
drag, startPoint x: 536, startPoint y: 288, endPoint x: 657, endPoint y: 444, distance: 197.2
click at [756, 286] on div "Inserir lâmina 1 de 3 Inserir lâmina 2 de 3 Inserir lâmina 3 de 3" at bounding box center [449, 39] width 899 height 1334
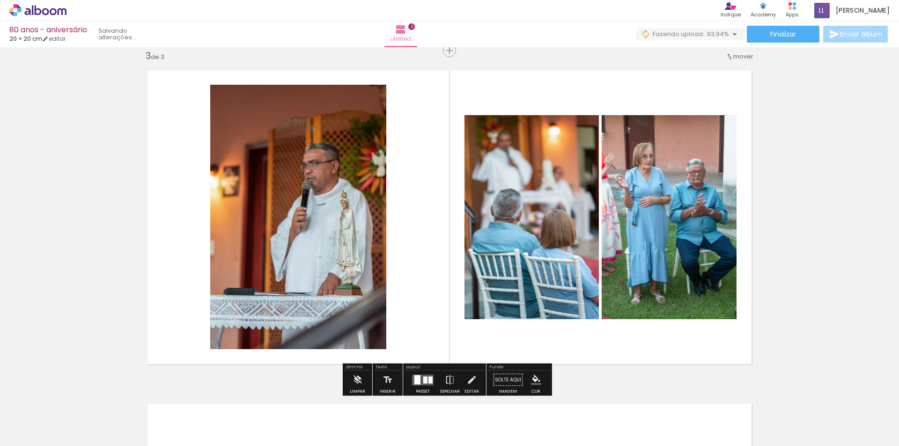
drag, startPoint x: 539, startPoint y: 273, endPoint x: 623, endPoint y: 257, distance: 86.2
click at [0, 0] on slot at bounding box center [0, 0] width 0 height 0
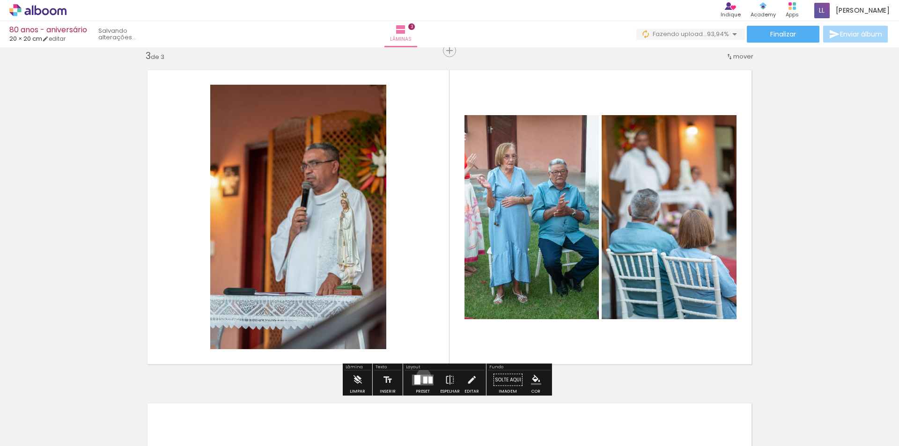
click at [421, 376] on quentale-layouter at bounding box center [423, 380] width 22 height 11
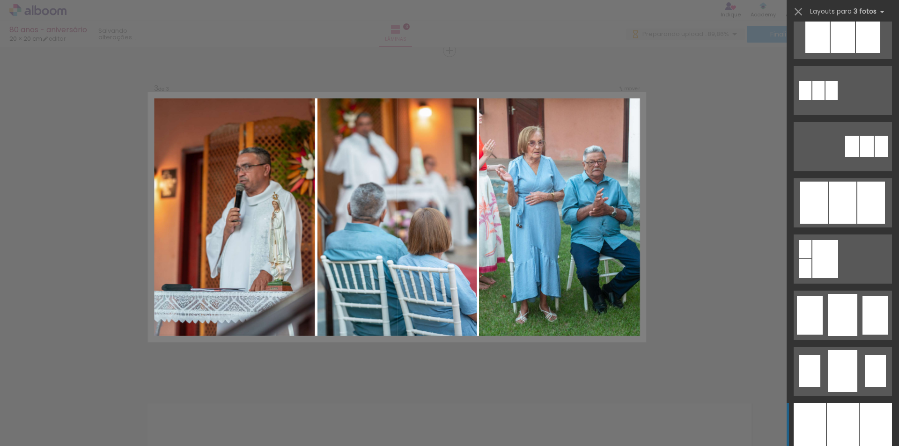
click at [821, 411] on div at bounding box center [810, 427] width 32 height 49
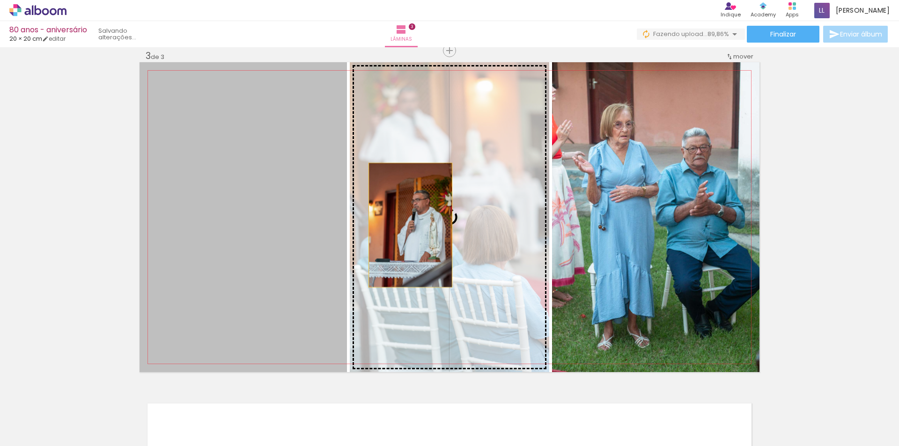
drag, startPoint x: 365, startPoint y: 229, endPoint x: 410, endPoint y: 225, distance: 45.6
click at [0, 0] on slot at bounding box center [0, 0] width 0 height 0
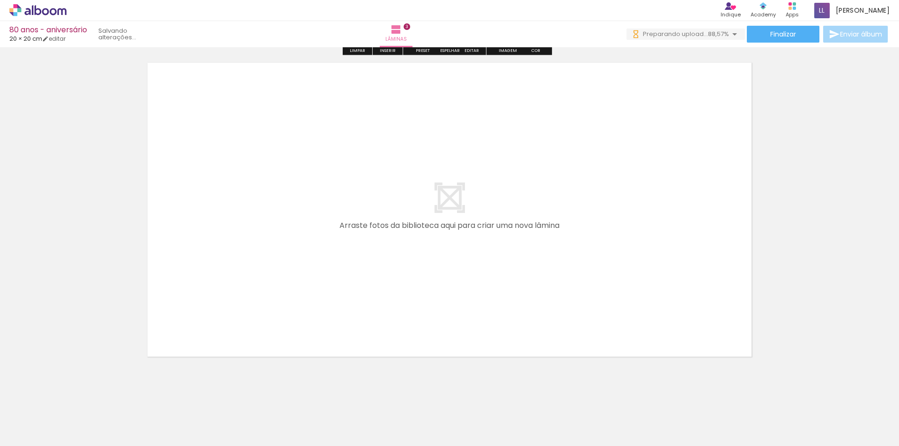
scroll to position [1030, 0]
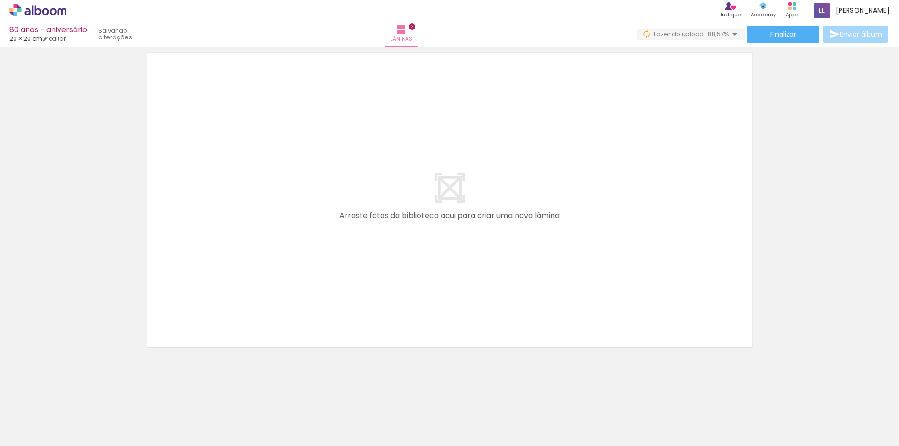
drag, startPoint x: 444, startPoint y: 420, endPoint x: 484, endPoint y: 414, distance: 39.9
click at [406, 244] on quentale-workspace at bounding box center [449, 223] width 899 height 446
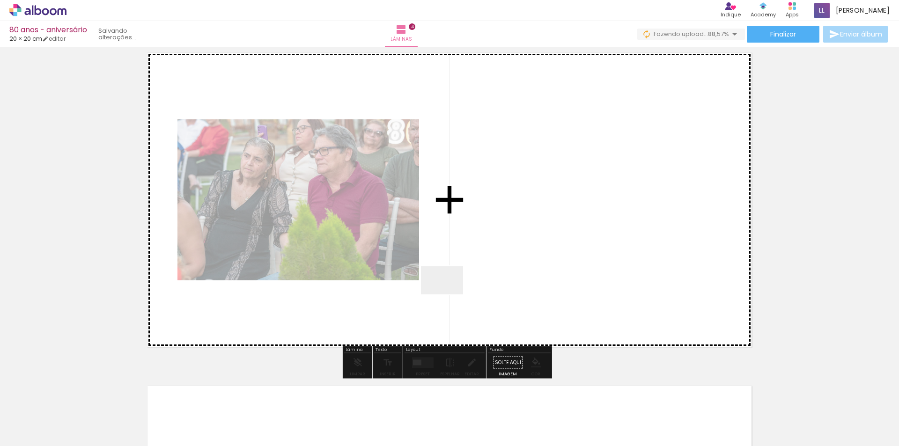
scroll to position [1013, 0]
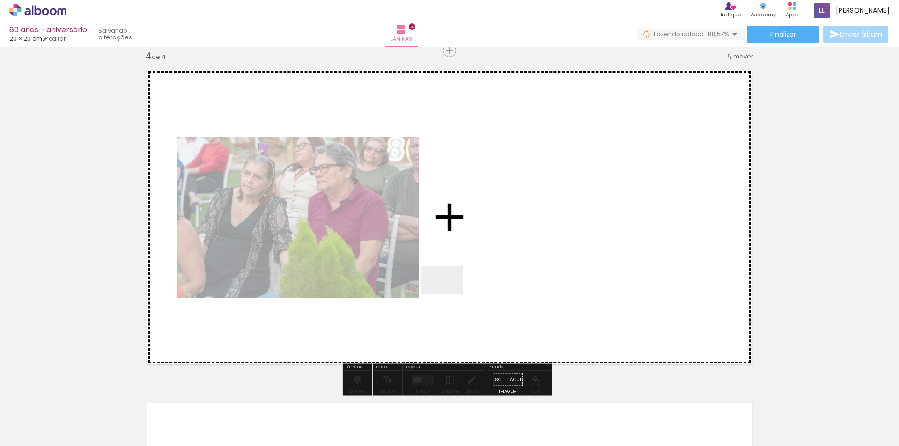
drag, startPoint x: 449, startPoint y: 295, endPoint x: 554, endPoint y: 423, distance: 166.1
click at [445, 273] on quentale-workspace at bounding box center [449, 223] width 899 height 446
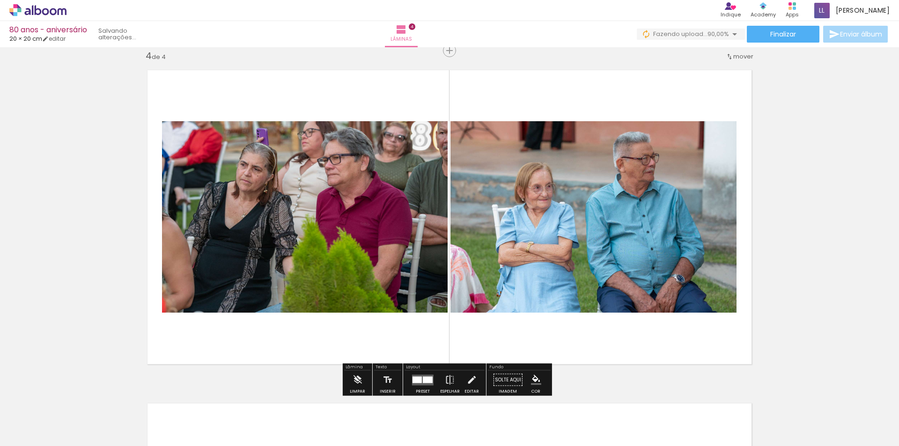
scroll to position [0, 0]
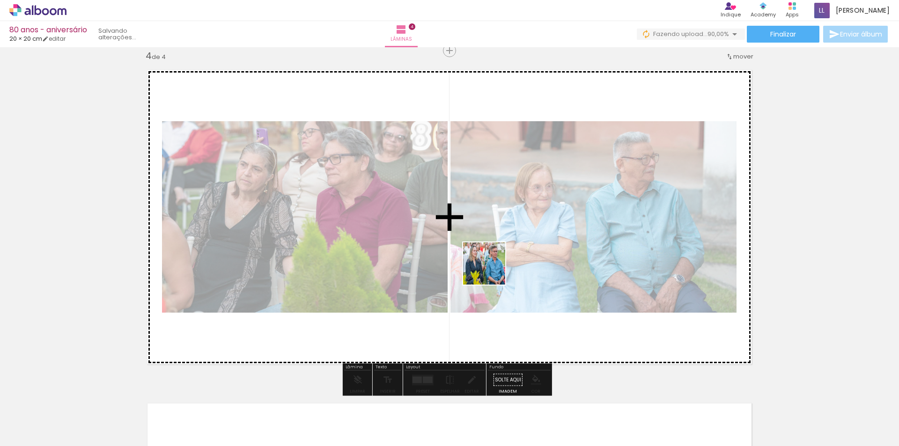
drag, startPoint x: 554, startPoint y: 423, endPoint x: 489, endPoint y: 265, distance: 171.4
click at [489, 265] on quentale-workspace at bounding box center [449, 223] width 899 height 446
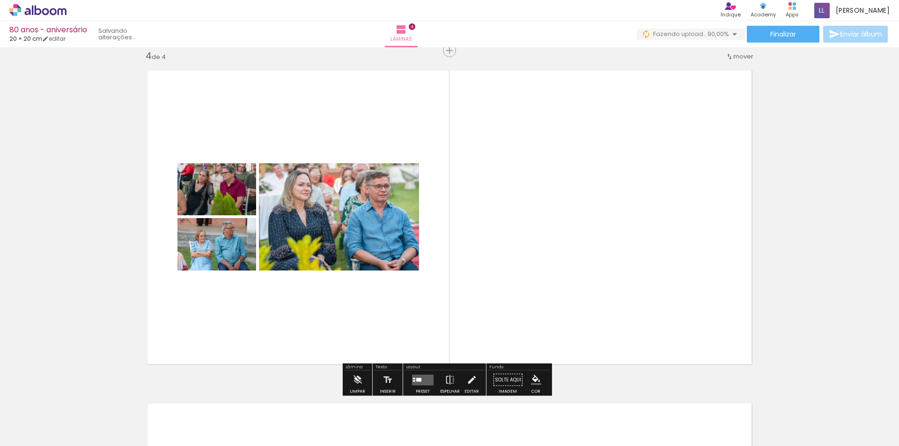
drag, startPoint x: 605, startPoint y: 414, endPoint x: 531, endPoint y: 219, distance: 208.2
click at [531, 219] on quentale-workspace at bounding box center [449, 223] width 899 height 446
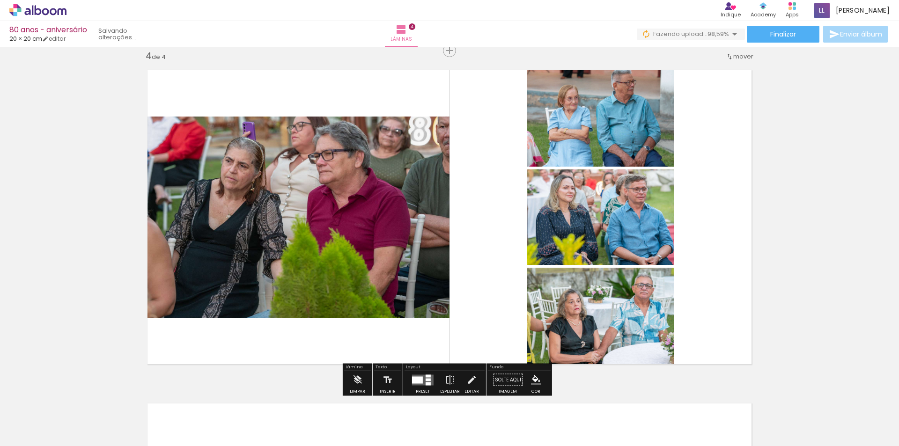
click at [606, 246] on quentale-workspace at bounding box center [449, 223] width 899 height 446
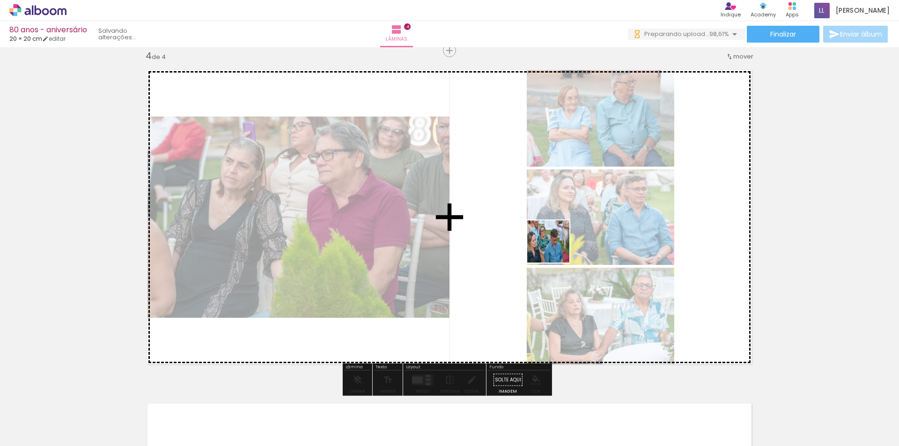
drag, startPoint x: 702, startPoint y: 416, endPoint x: 555, endPoint y: 249, distance: 222.0
click at [555, 249] on quentale-workspace at bounding box center [449, 223] width 899 height 446
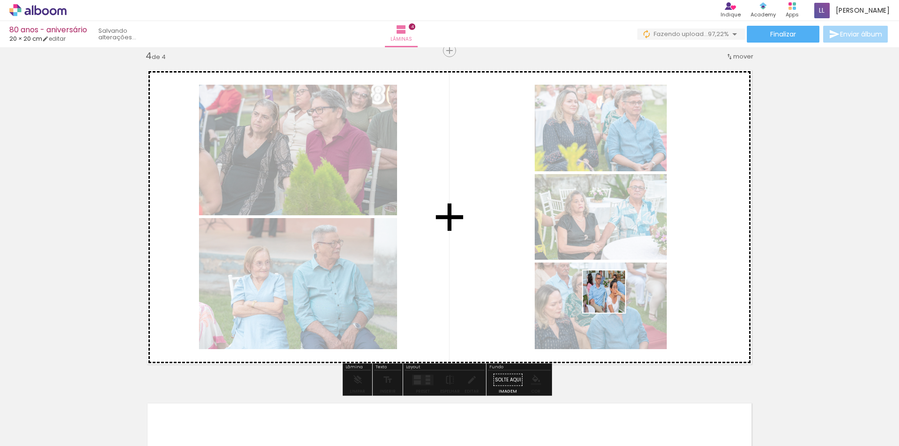
drag, startPoint x: 654, startPoint y: 426, endPoint x: 312, endPoint y: 444, distance: 342.8
click at [610, 292] on quentale-workspace at bounding box center [449, 223] width 899 height 446
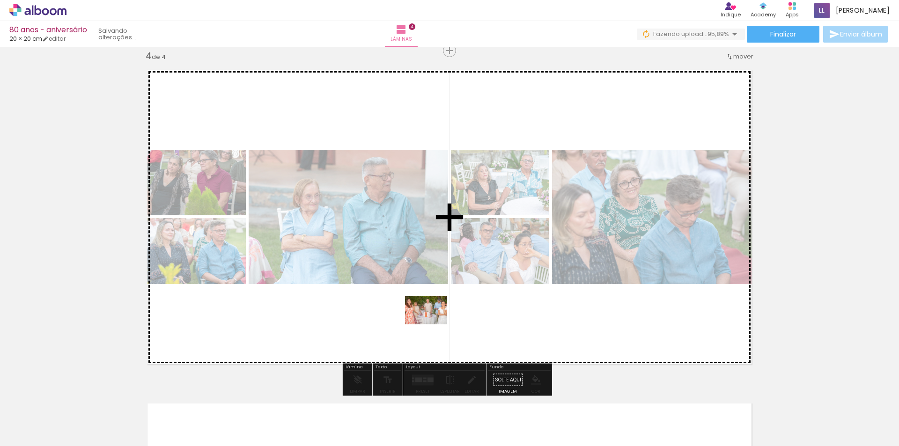
drag, startPoint x: 438, startPoint y: 422, endPoint x: 473, endPoint y: 425, distance: 34.8
click at [433, 324] on quentale-workspace at bounding box center [449, 223] width 899 height 446
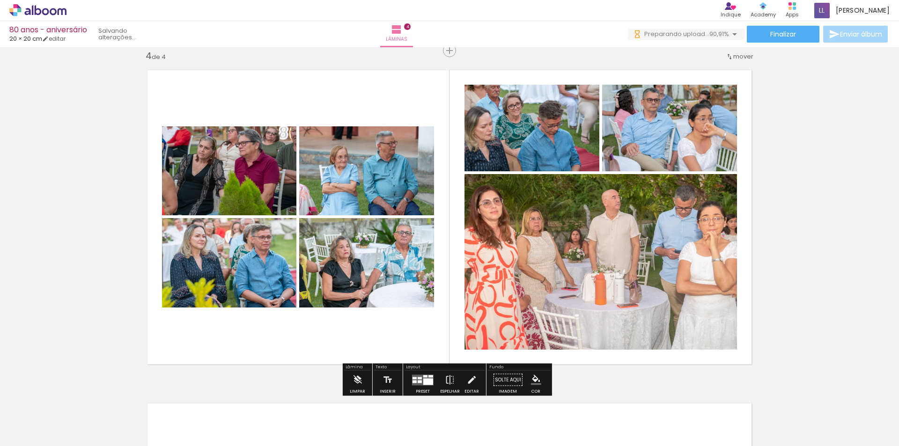
click at [425, 380] on div at bounding box center [428, 381] width 10 height 7
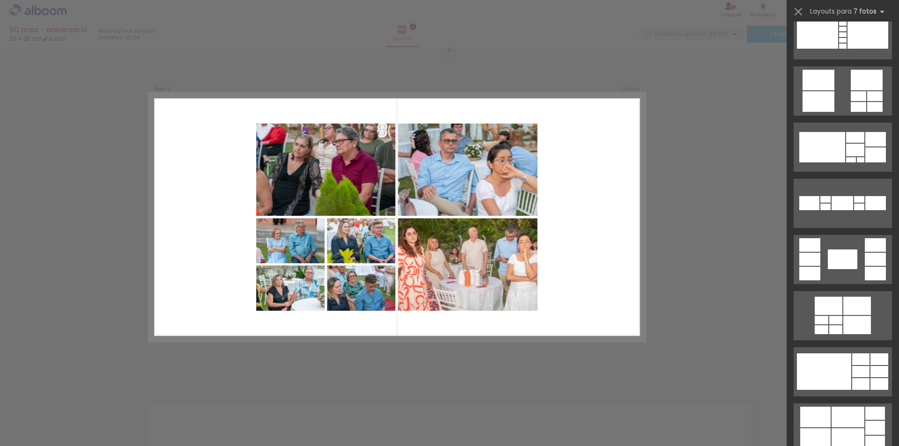
scroll to position [187, 0]
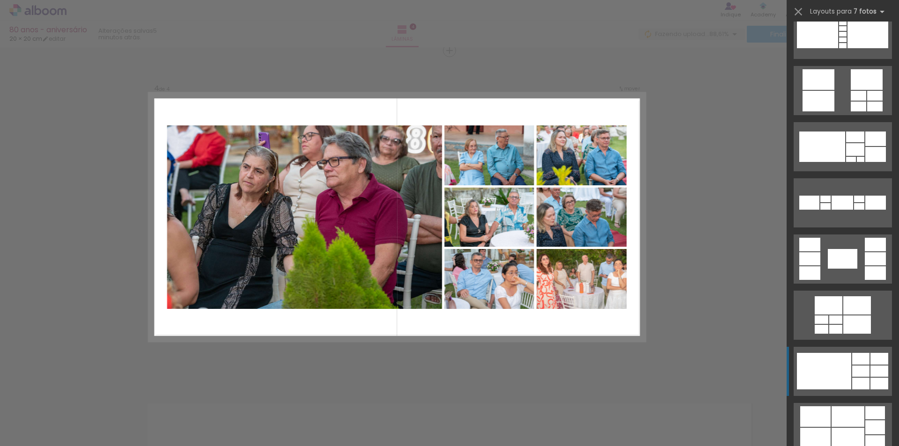
click at [846, 378] on div at bounding box center [824, 371] width 54 height 37
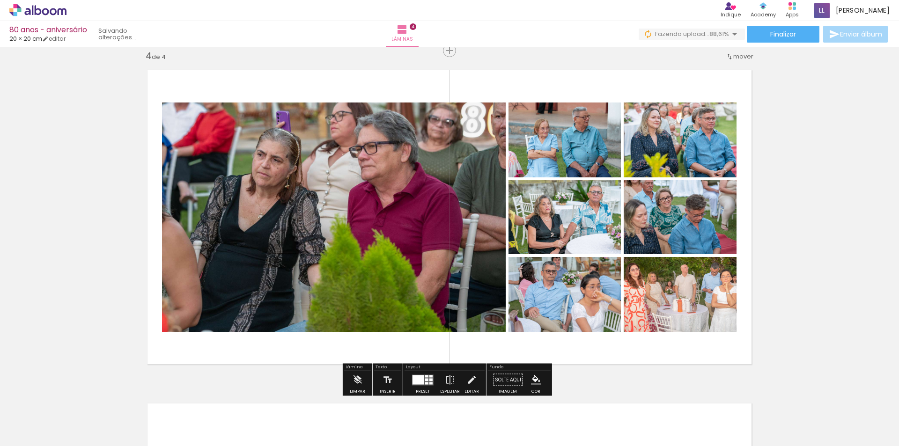
scroll to position [0, 0]
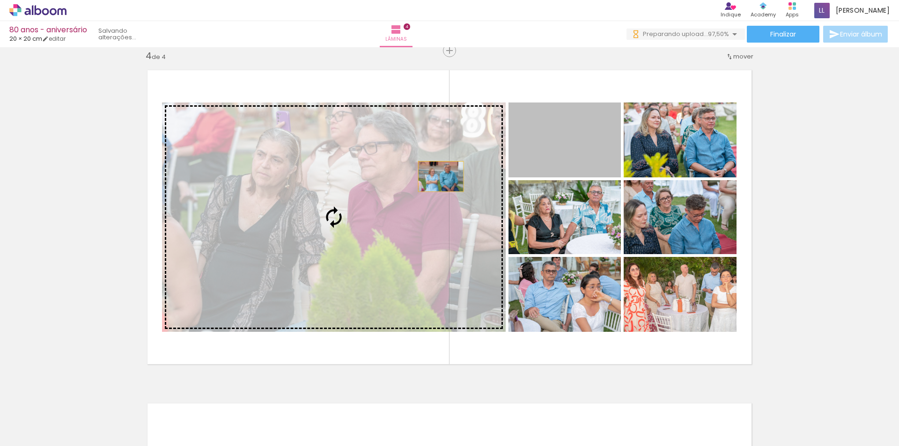
drag, startPoint x: 560, startPoint y: 146, endPoint x: 433, endPoint y: 217, distance: 145.7
click at [0, 0] on slot at bounding box center [0, 0] width 0 height 0
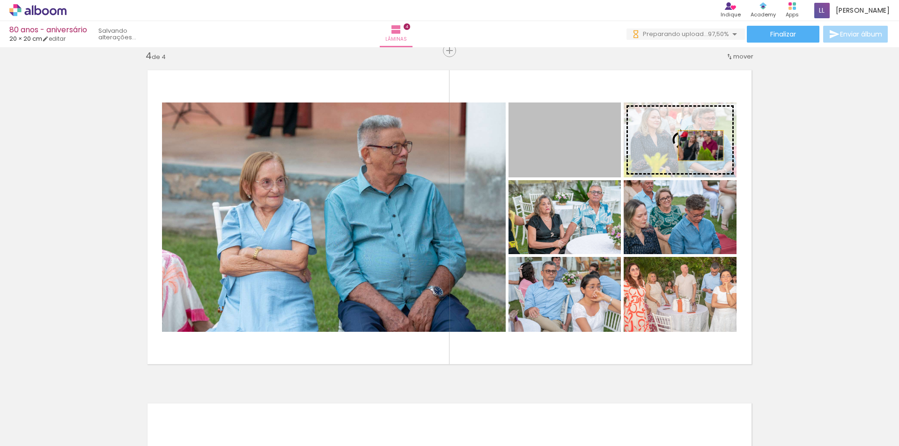
drag, startPoint x: 601, startPoint y: 165, endPoint x: 697, endPoint y: 146, distance: 98.5
click at [0, 0] on slot at bounding box center [0, 0] width 0 height 0
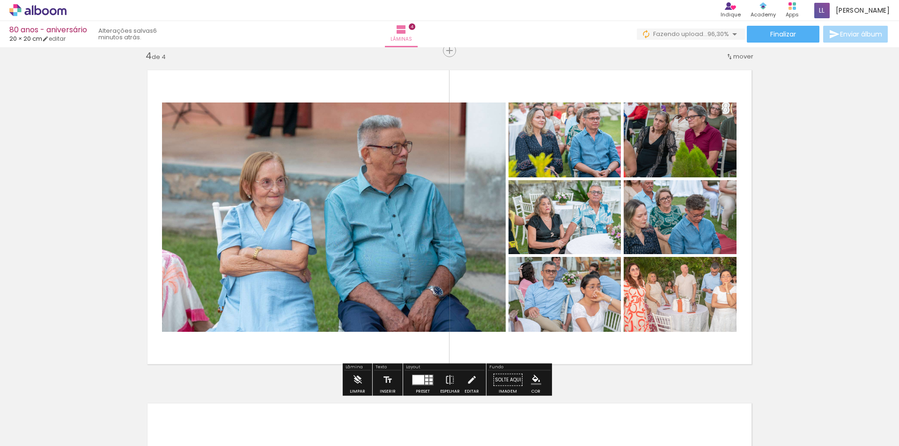
drag, startPoint x: 660, startPoint y: 294, endPoint x: 665, endPoint y: 292, distance: 5.9
click at [665, 292] on quentale-layouter at bounding box center [450, 217] width 620 height 310
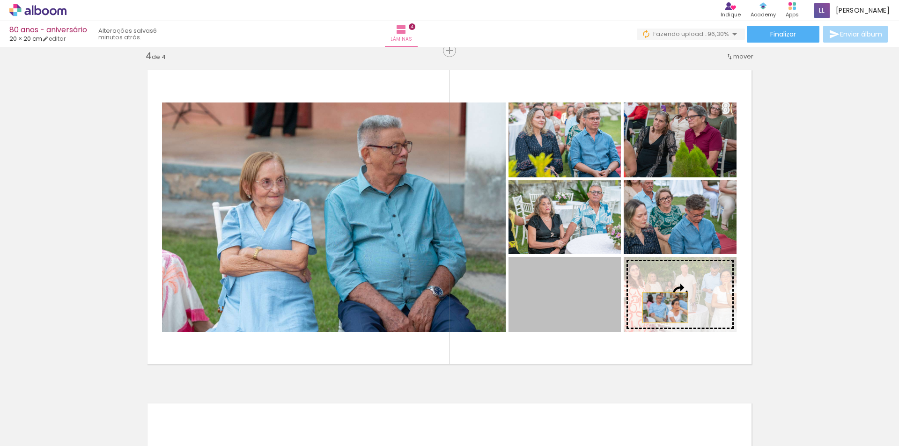
drag, startPoint x: 597, startPoint y: 304, endPoint x: 684, endPoint y: 307, distance: 87.6
click at [0, 0] on slot at bounding box center [0, 0] width 0 height 0
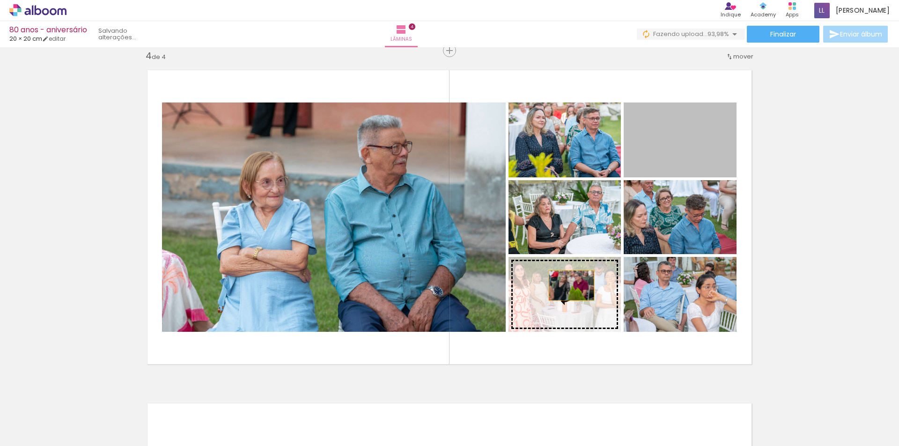
drag, startPoint x: 698, startPoint y: 154, endPoint x: 568, endPoint y: 286, distance: 185.1
click at [0, 0] on slot at bounding box center [0, 0] width 0 height 0
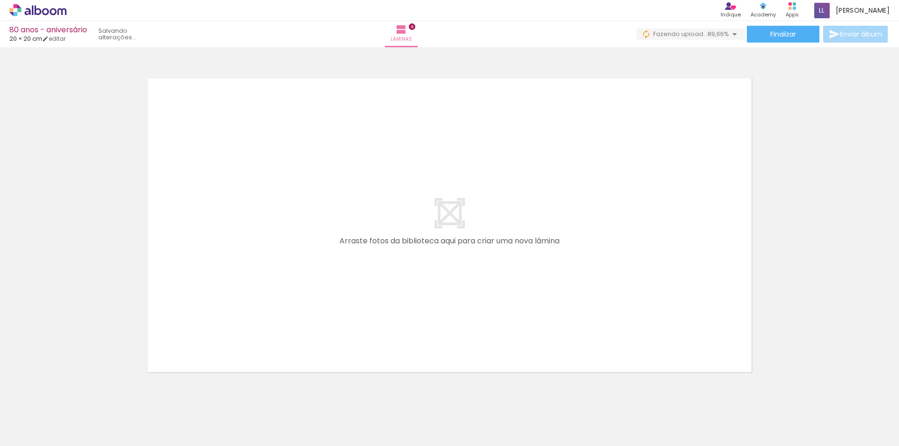
scroll to position [1340, 0]
drag, startPoint x: 355, startPoint y: 396, endPoint x: 366, endPoint y: 426, distance: 31.8
click at [386, 276] on quentale-workspace at bounding box center [449, 223] width 899 height 446
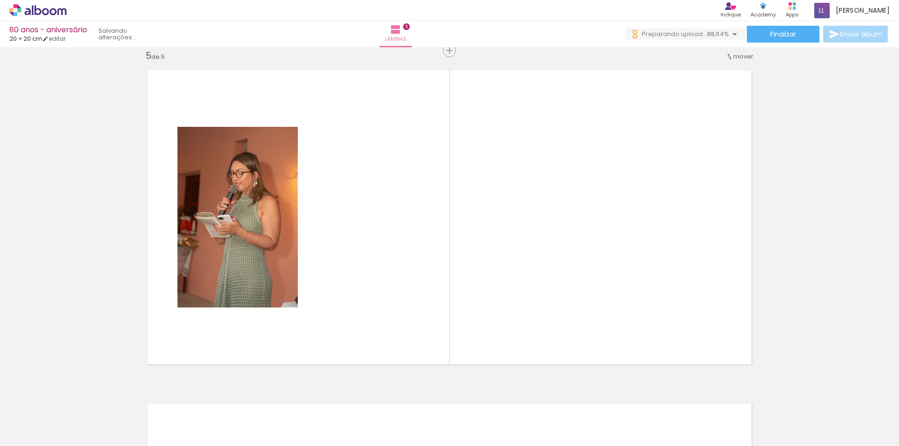
scroll to position [0, 462]
click at [307, 294] on quentale-workspace at bounding box center [449, 223] width 899 height 446
